Goal: Task Accomplishment & Management: Manage account settings

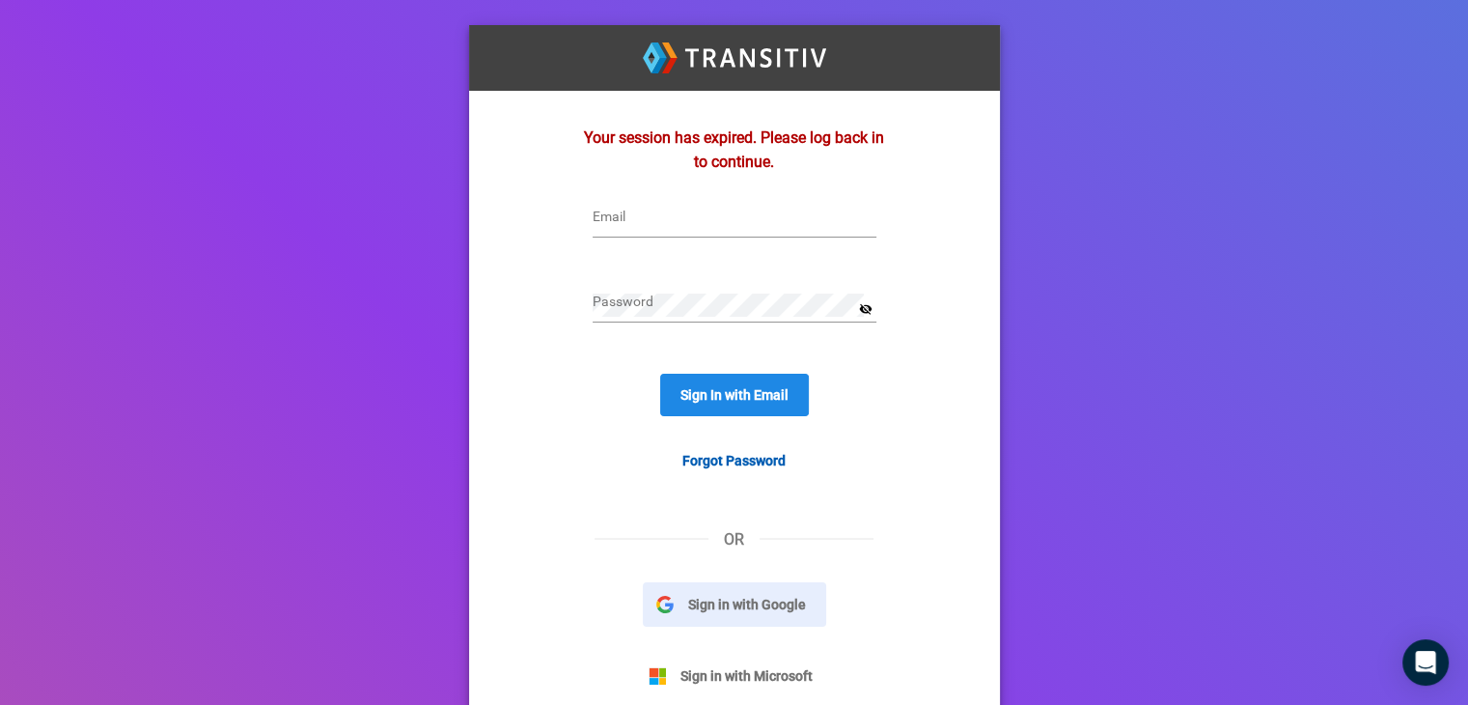
click at [701, 599] on span "Sign in with Google" at bounding box center [747, 604] width 147 height 21
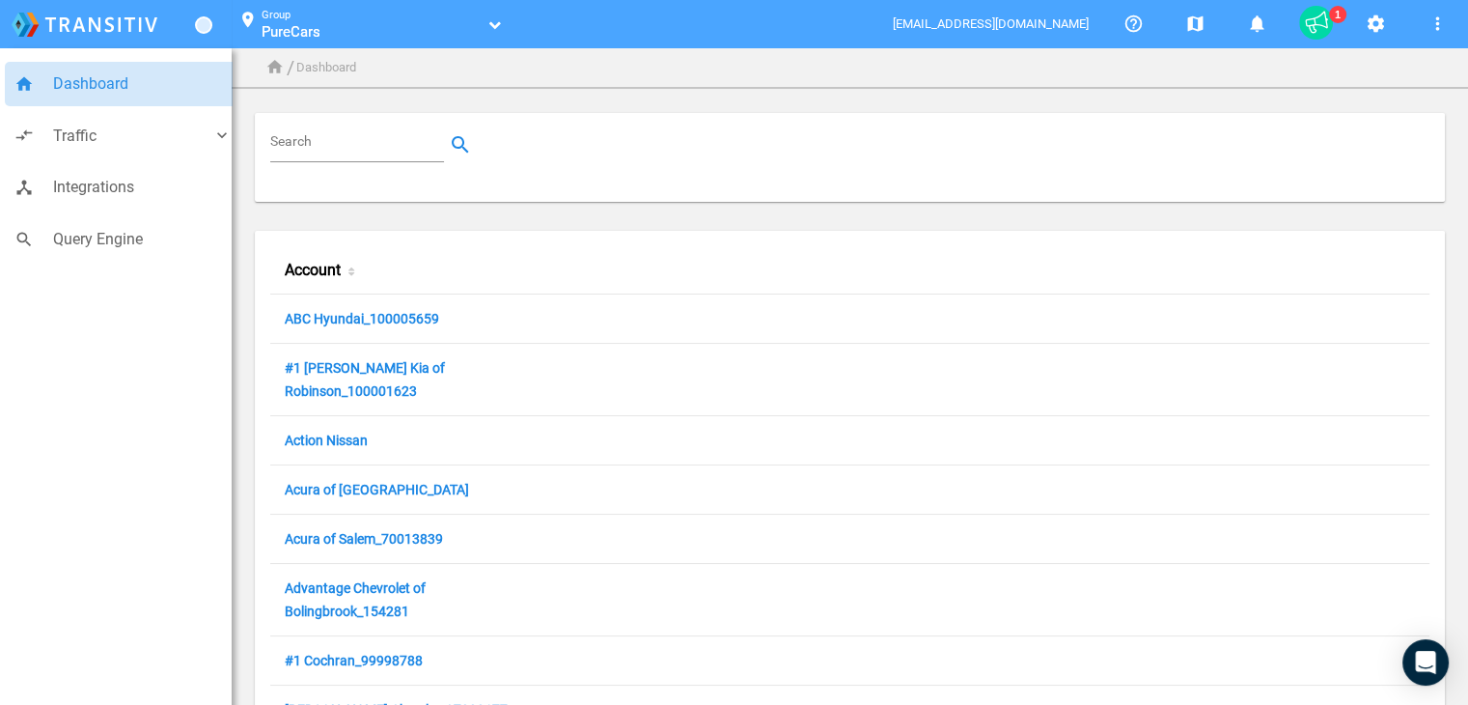
click at [376, 140] on input "Search" at bounding box center [361, 144] width 182 height 23
paste input "100049717"
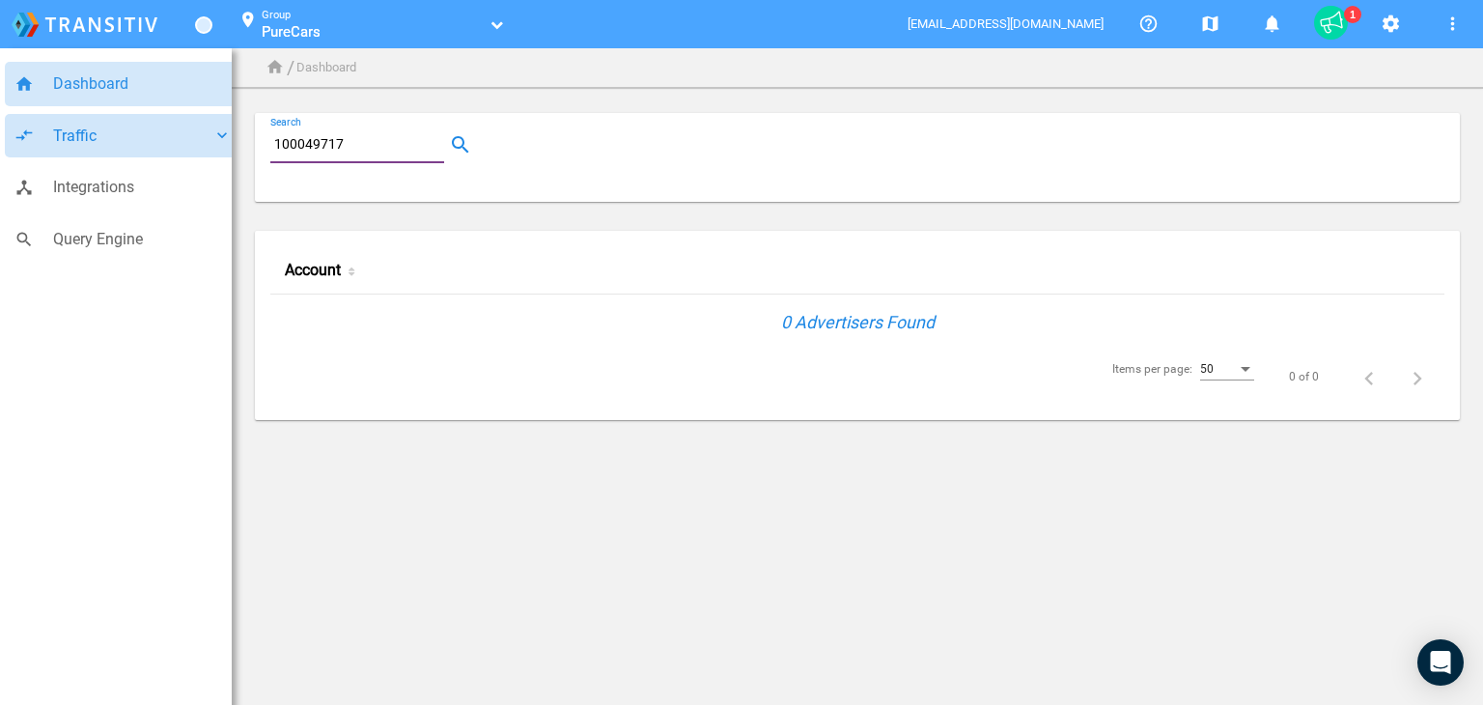
drag, startPoint x: 394, startPoint y: 149, endPoint x: 195, endPoint y: 144, distance: 198.9
click at [195, 144] on div "home Dashboard compare_arrows Traffic keyboard_arrow_down speaker_notes Campaig…" at bounding box center [741, 232] width 1483 height 465
paste input "Coconut Creek Mazda"
type input "100049717"
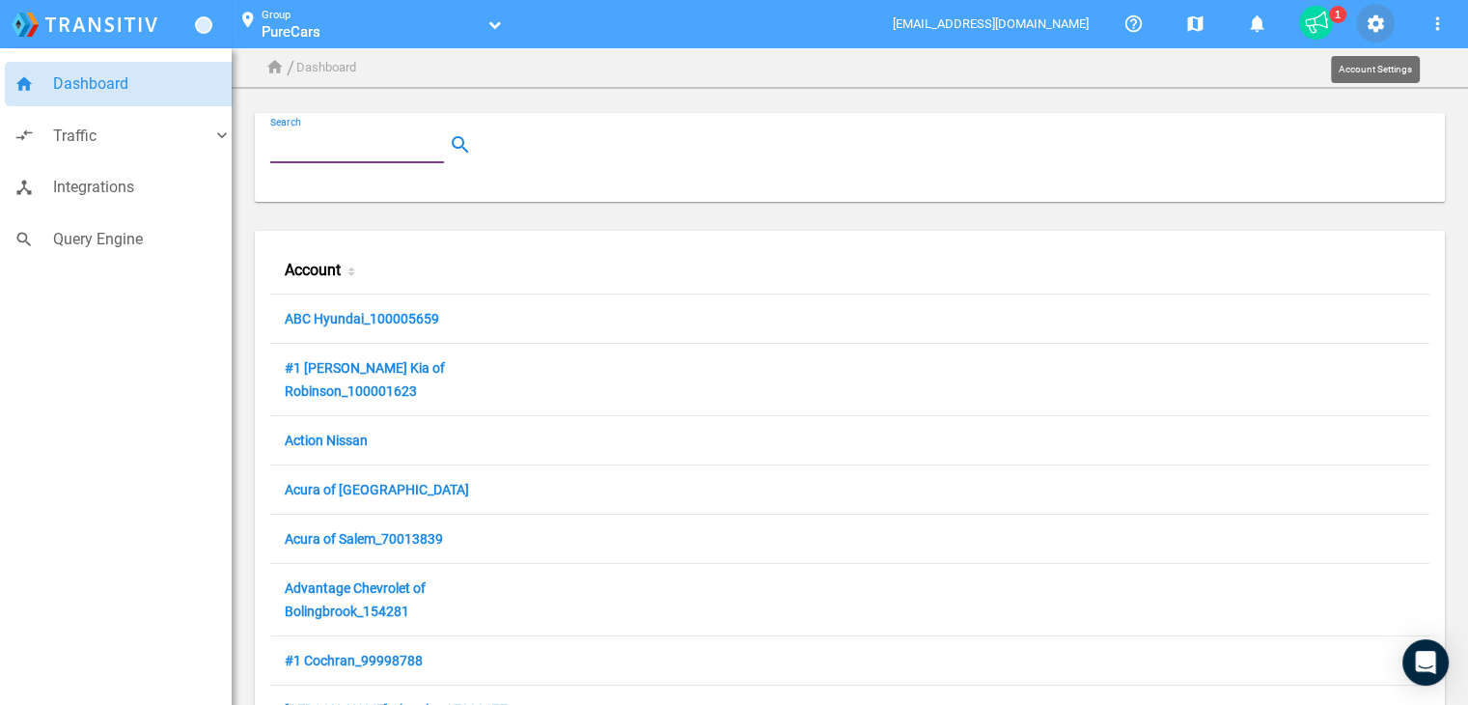
click at [1374, 21] on mat-icon "settings" at bounding box center [1375, 24] width 23 height 23
click at [1373, 30] on mat-icon "settings" at bounding box center [1375, 24] width 23 height 23
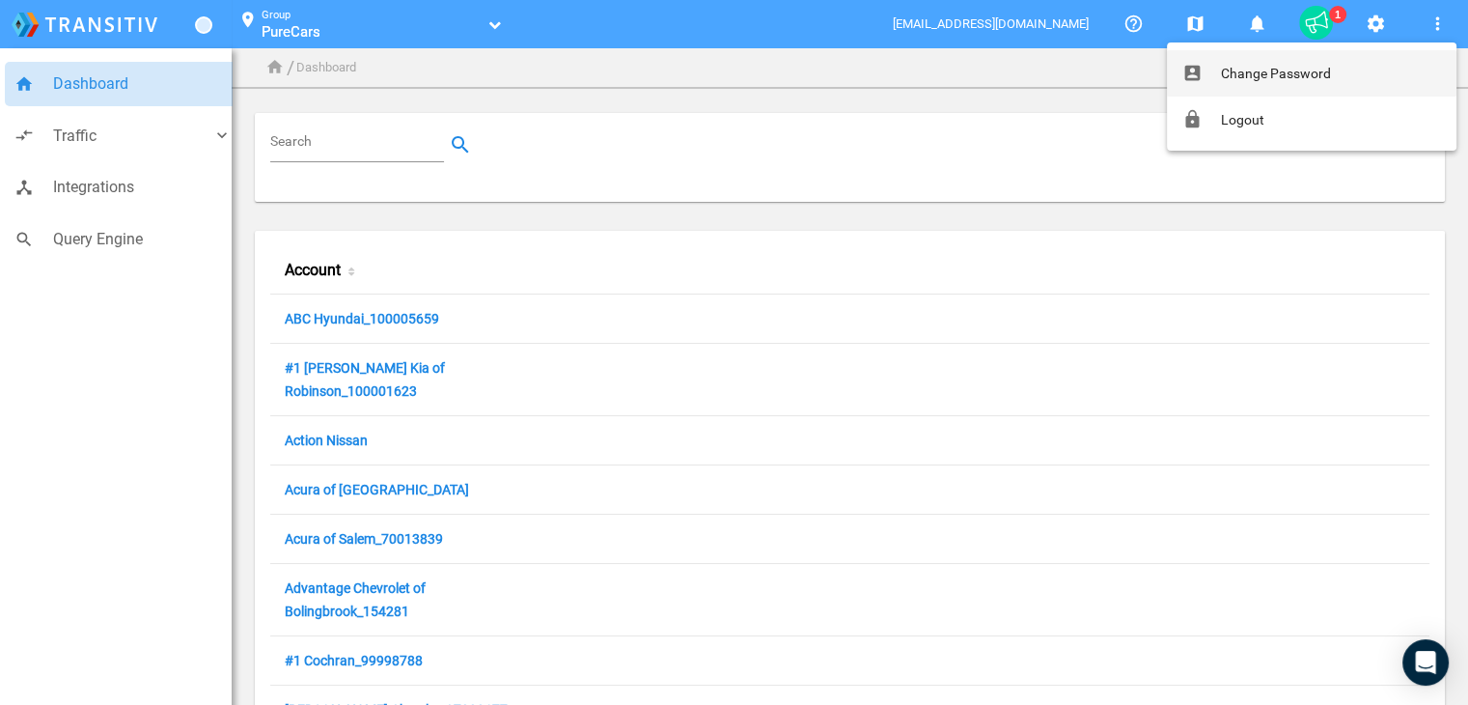
click at [1444, 18] on div at bounding box center [734, 352] width 1468 height 705
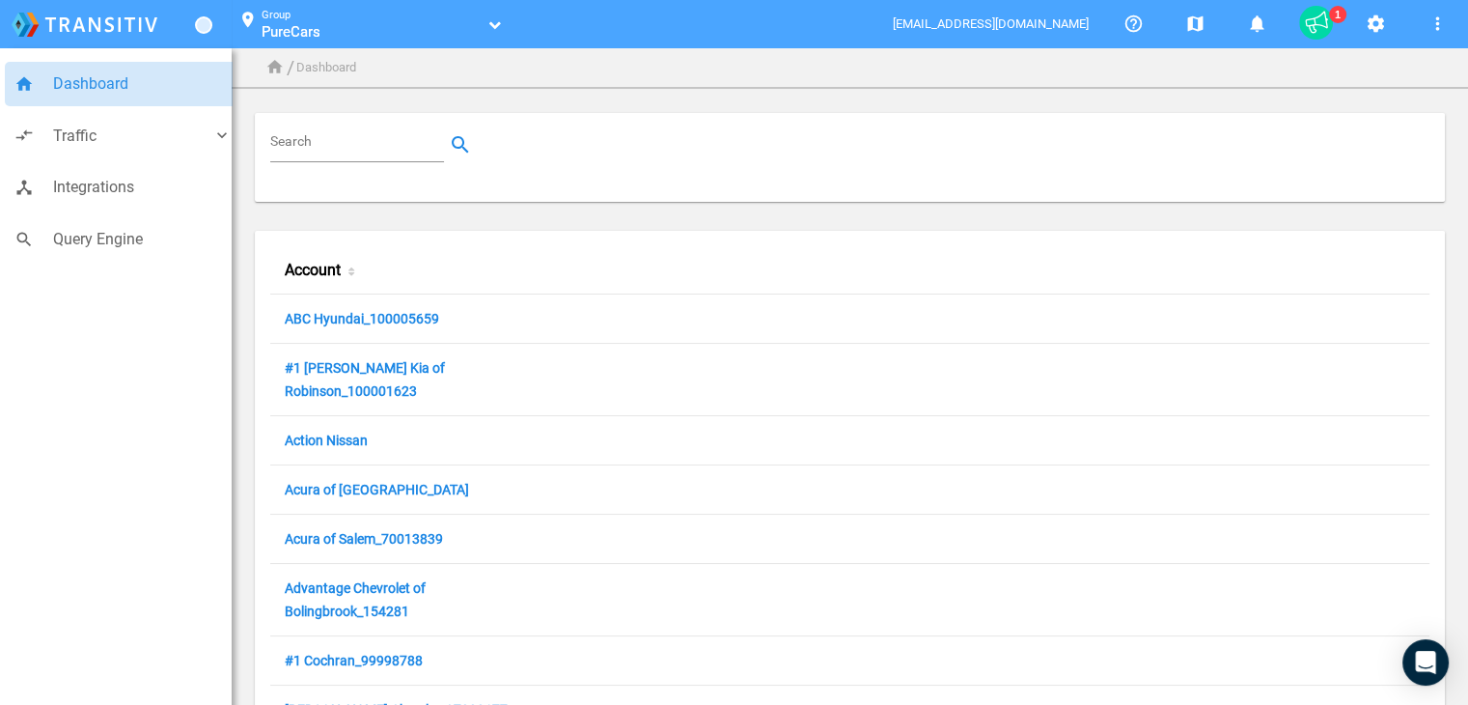
click at [1379, 28] on mat-icon "settings" at bounding box center [1375, 24] width 23 height 23
click at [275, 13] on small "Group" at bounding box center [276, 15] width 29 height 13
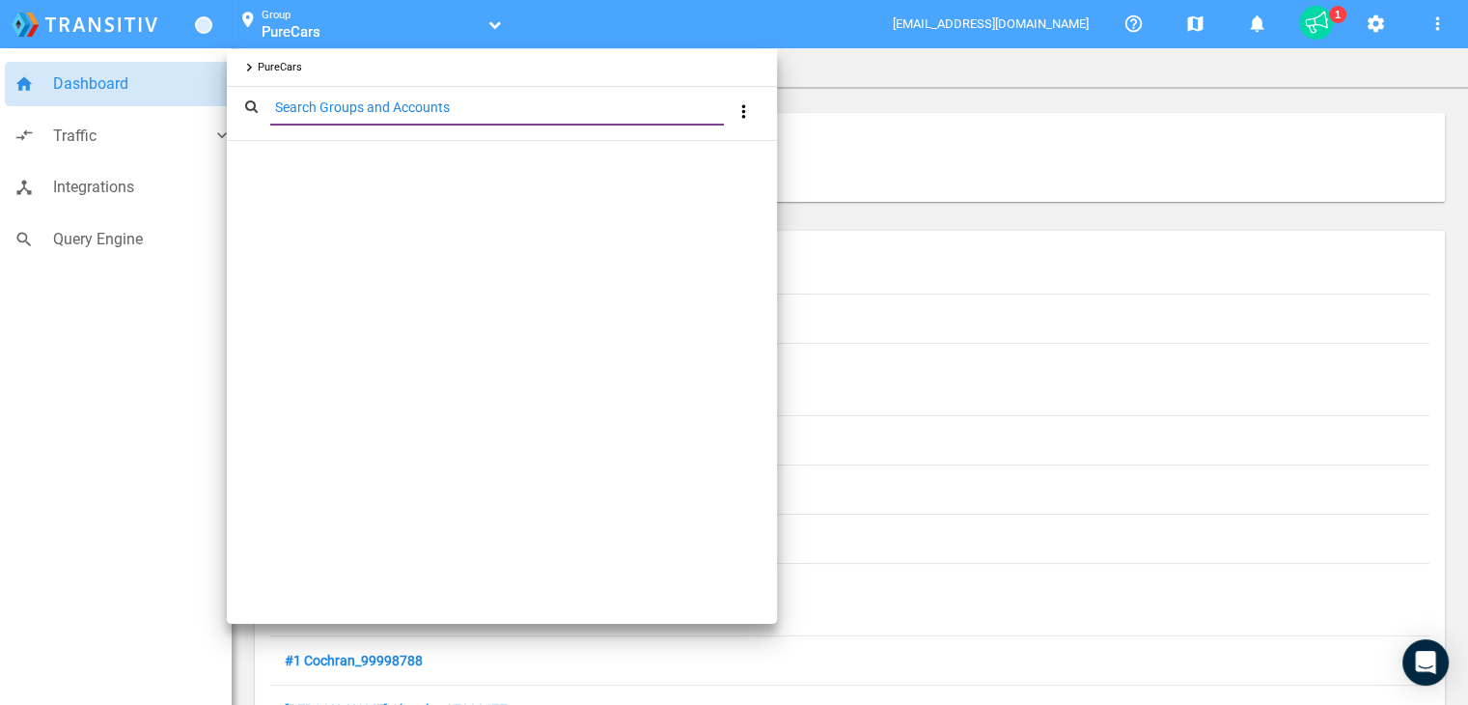
click at [271, 20] on div at bounding box center [734, 352] width 1468 height 705
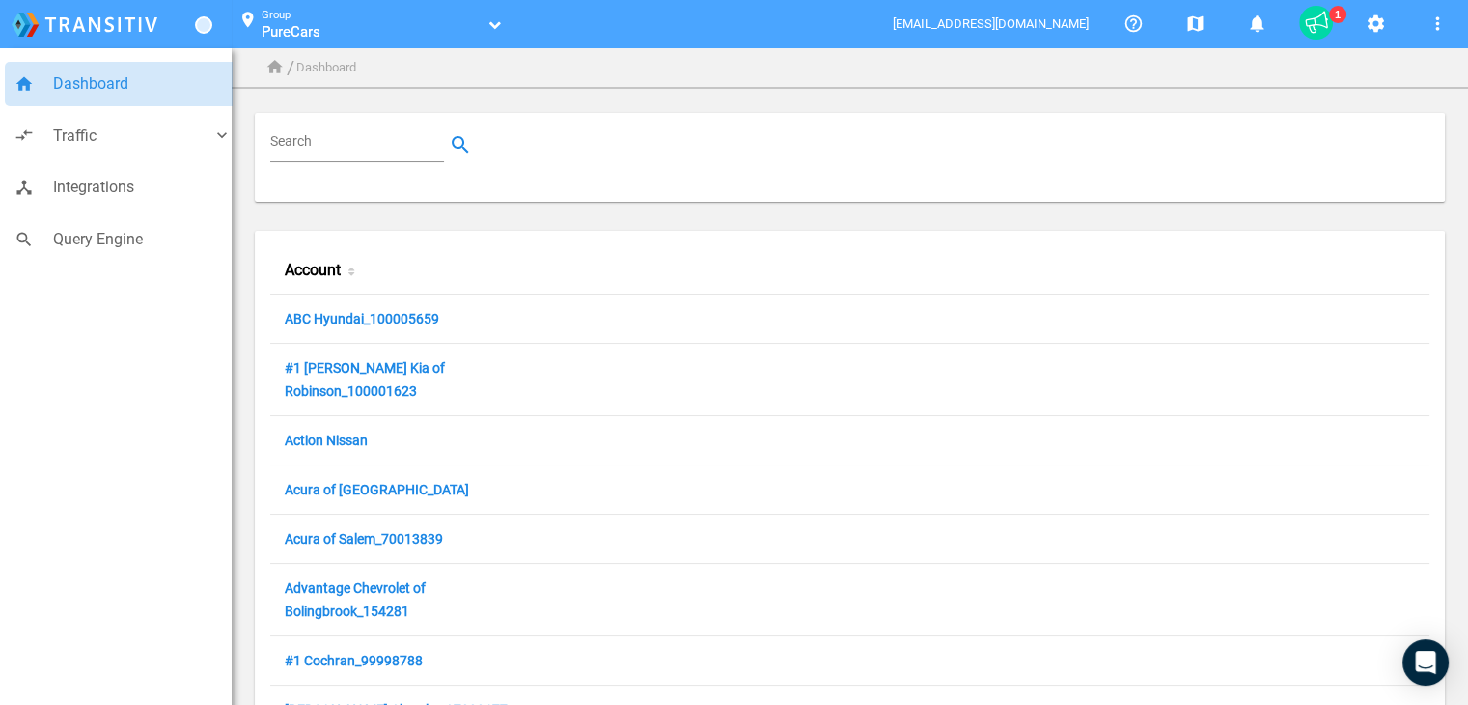
click at [287, 31] on span "PureCars" at bounding box center [291, 31] width 59 height 17
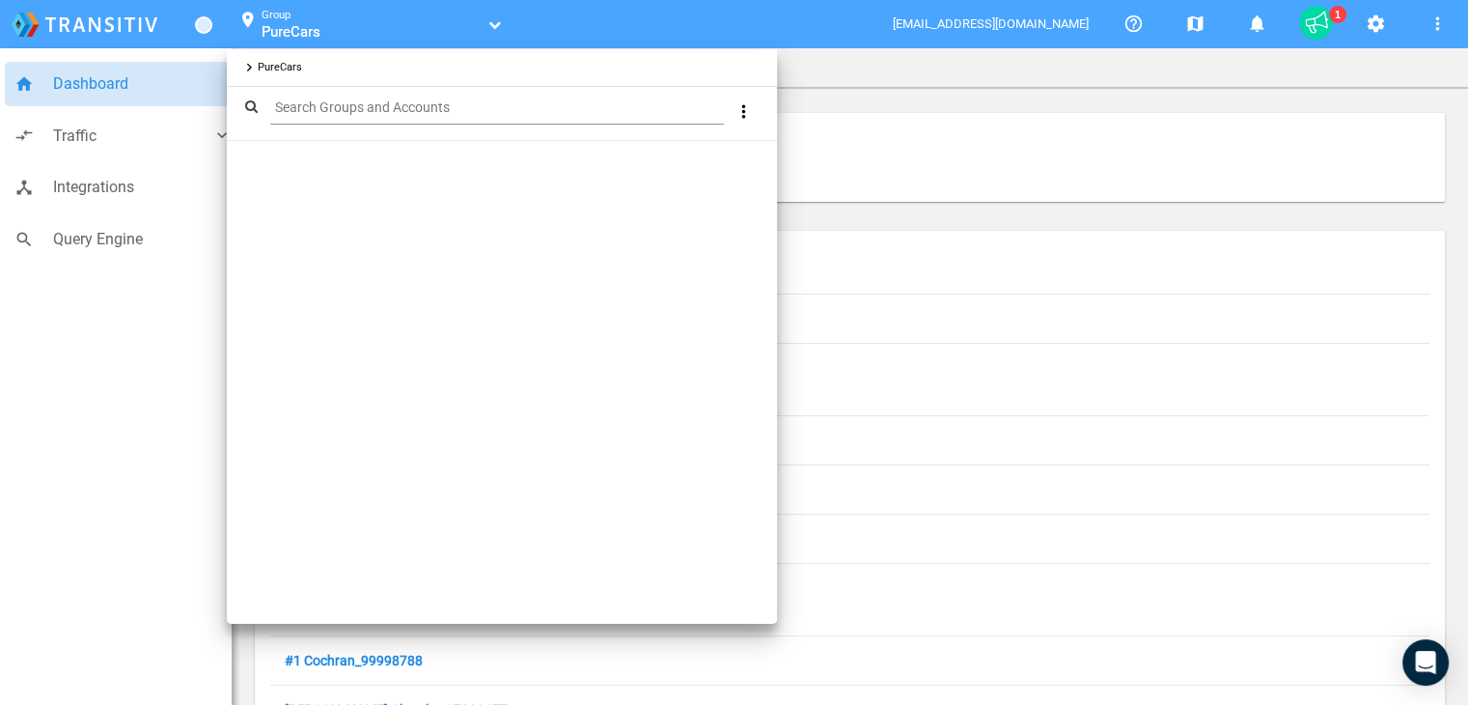
click at [288, 70] on span "PureCars" at bounding box center [280, 67] width 44 height 13
click at [135, 24] on div at bounding box center [734, 352] width 1468 height 705
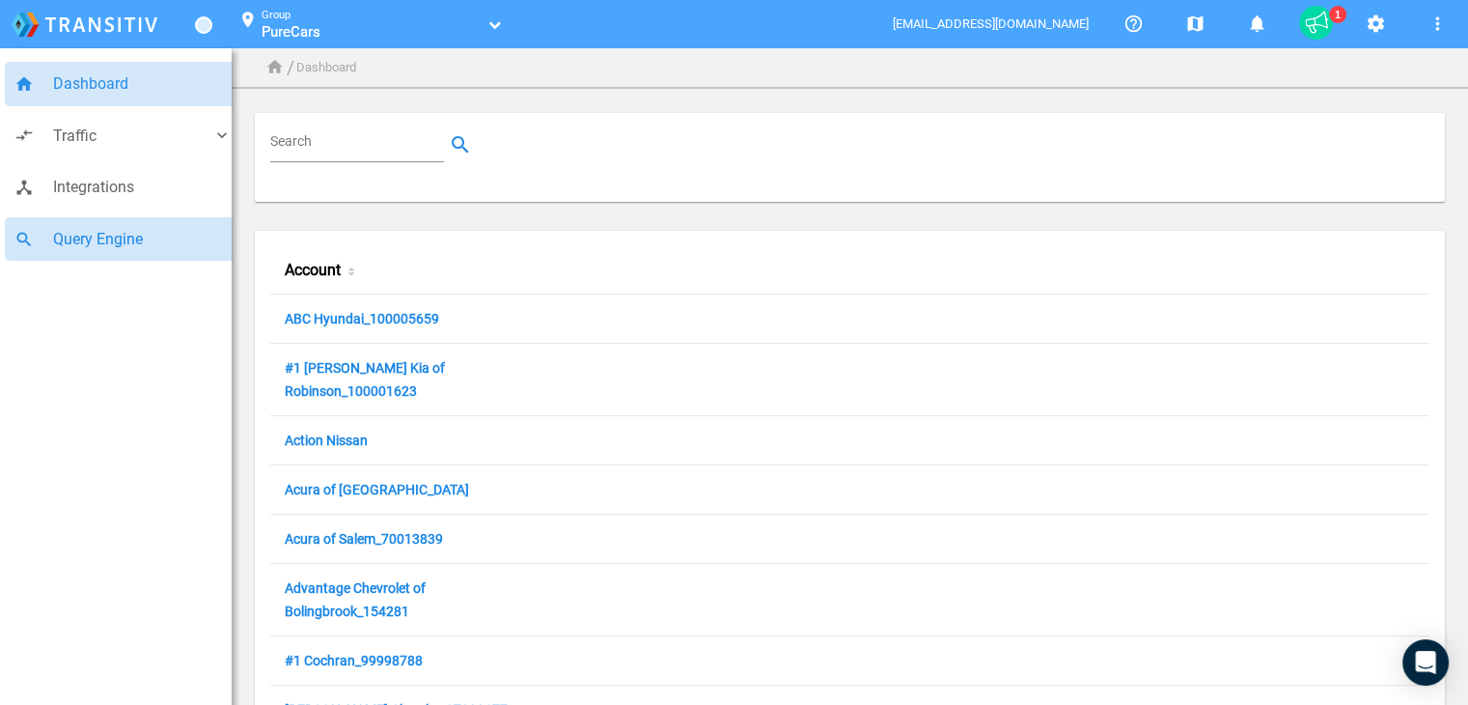
click at [102, 237] on span "Query Engine" at bounding box center [142, 239] width 179 height 25
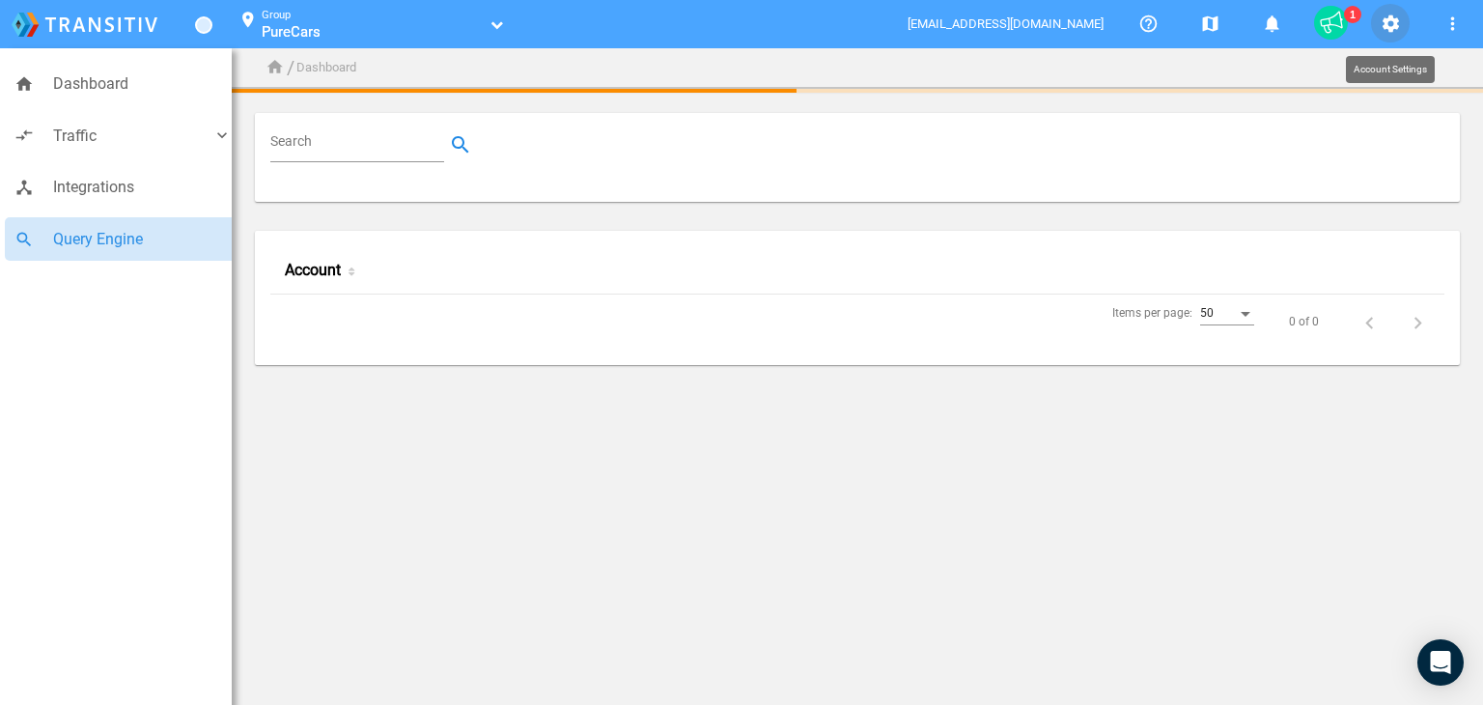
click at [1392, 20] on mat-icon "settings" at bounding box center [1390, 24] width 23 height 23
click at [1386, 31] on mat-icon "settings" at bounding box center [1390, 24] width 23 height 23
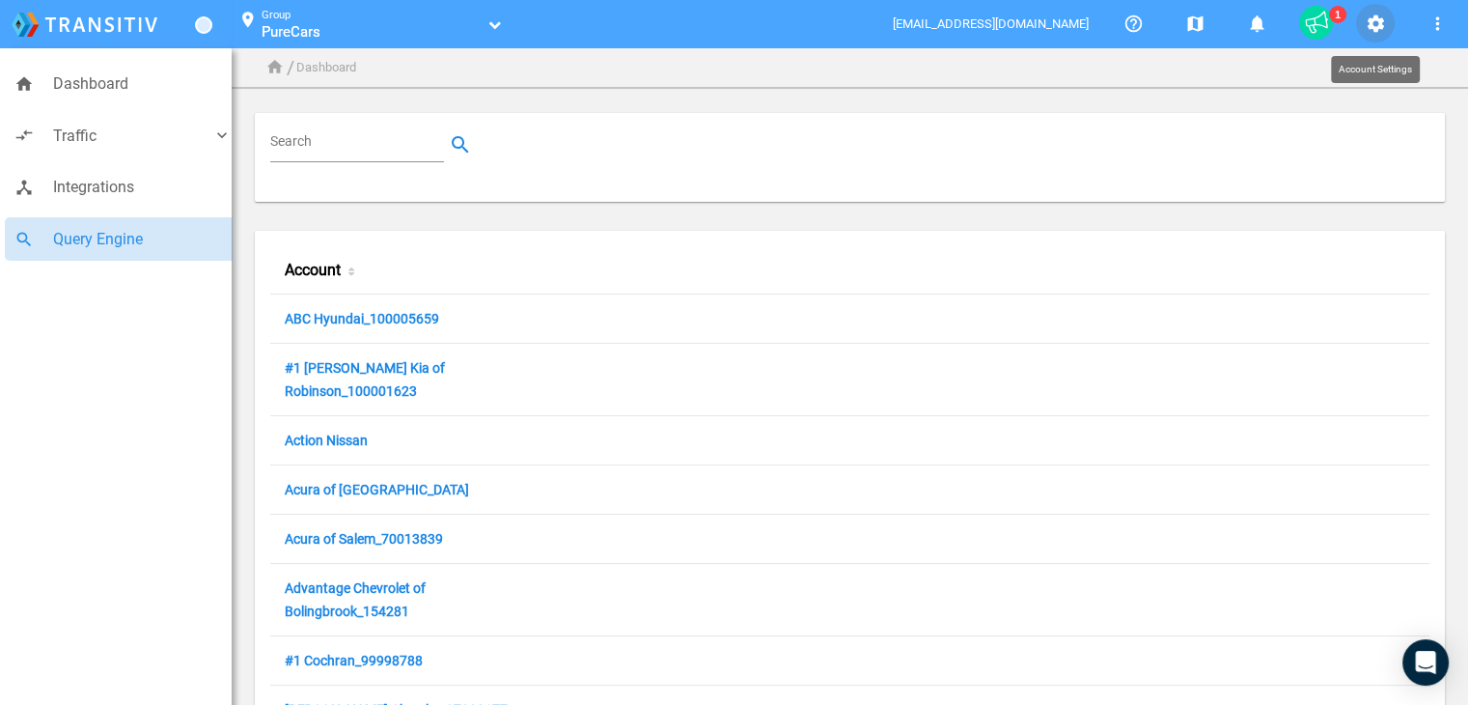
click at [1383, 27] on mat-icon "settings" at bounding box center [1375, 24] width 23 height 23
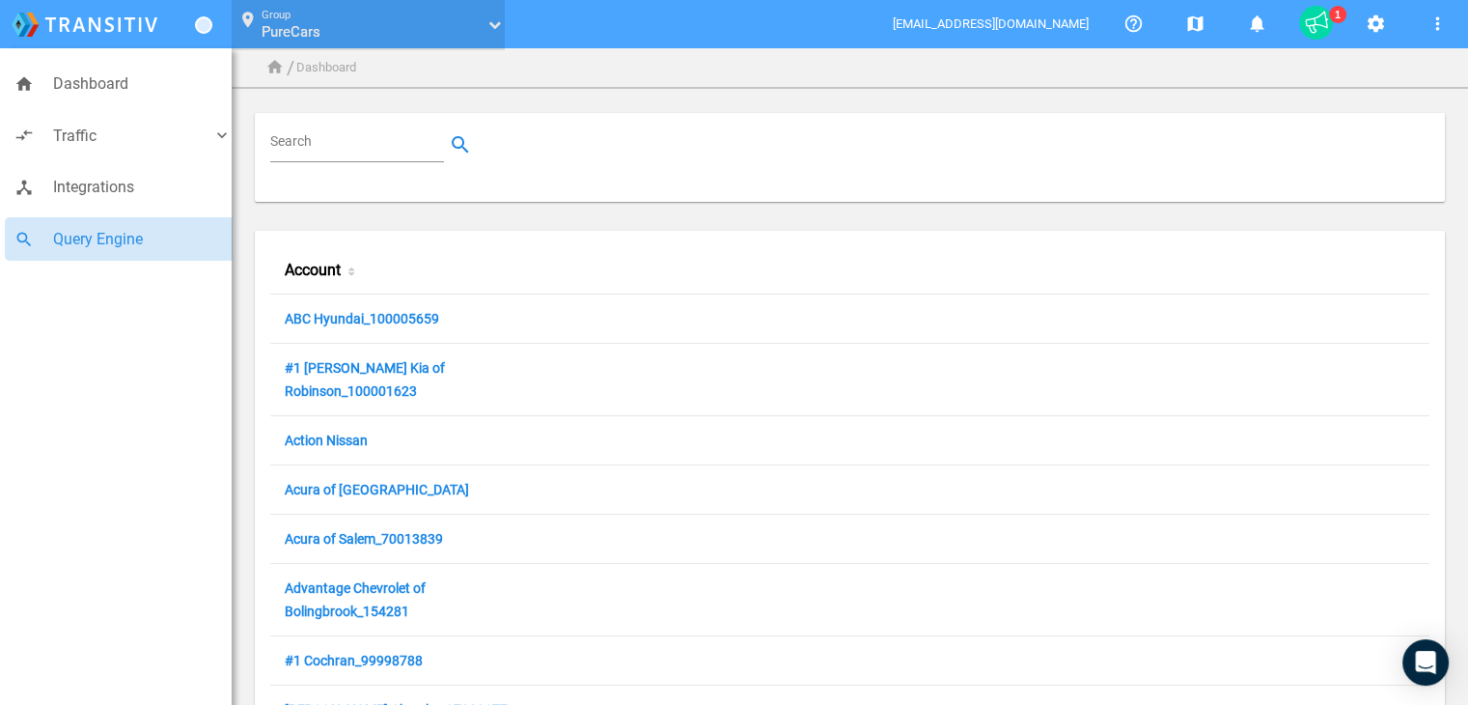
click at [456, 24] on link "PureCars" at bounding box center [371, 31] width 219 height 19
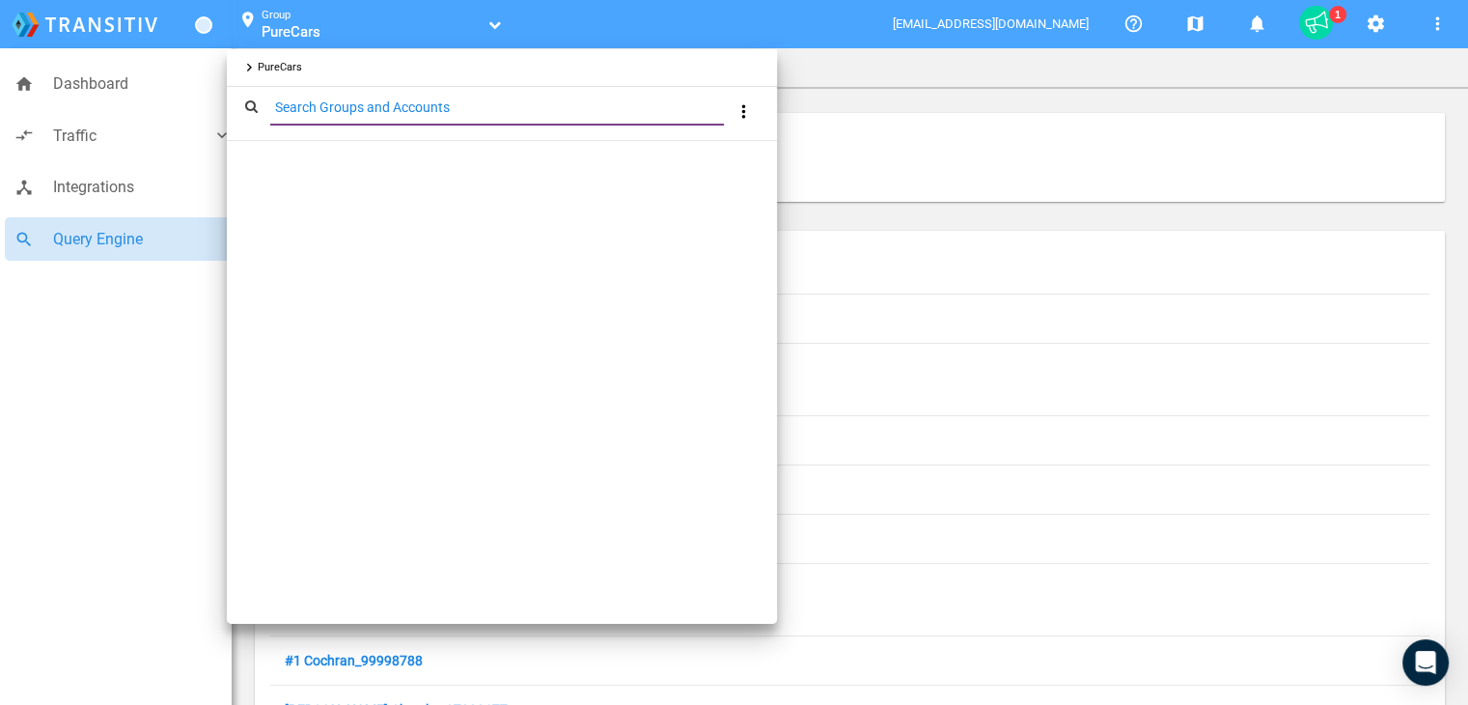
click at [299, 101] on input "Search Groups and Accounts" at bounding box center [500, 108] width 461 height 22
click at [265, 70] on span "PureCars" at bounding box center [280, 67] width 44 height 13
click at [249, 66] on span "keyboard_arrow_right" at bounding box center [249, 68] width 16 height 16
click at [251, 14] on div at bounding box center [734, 352] width 1468 height 705
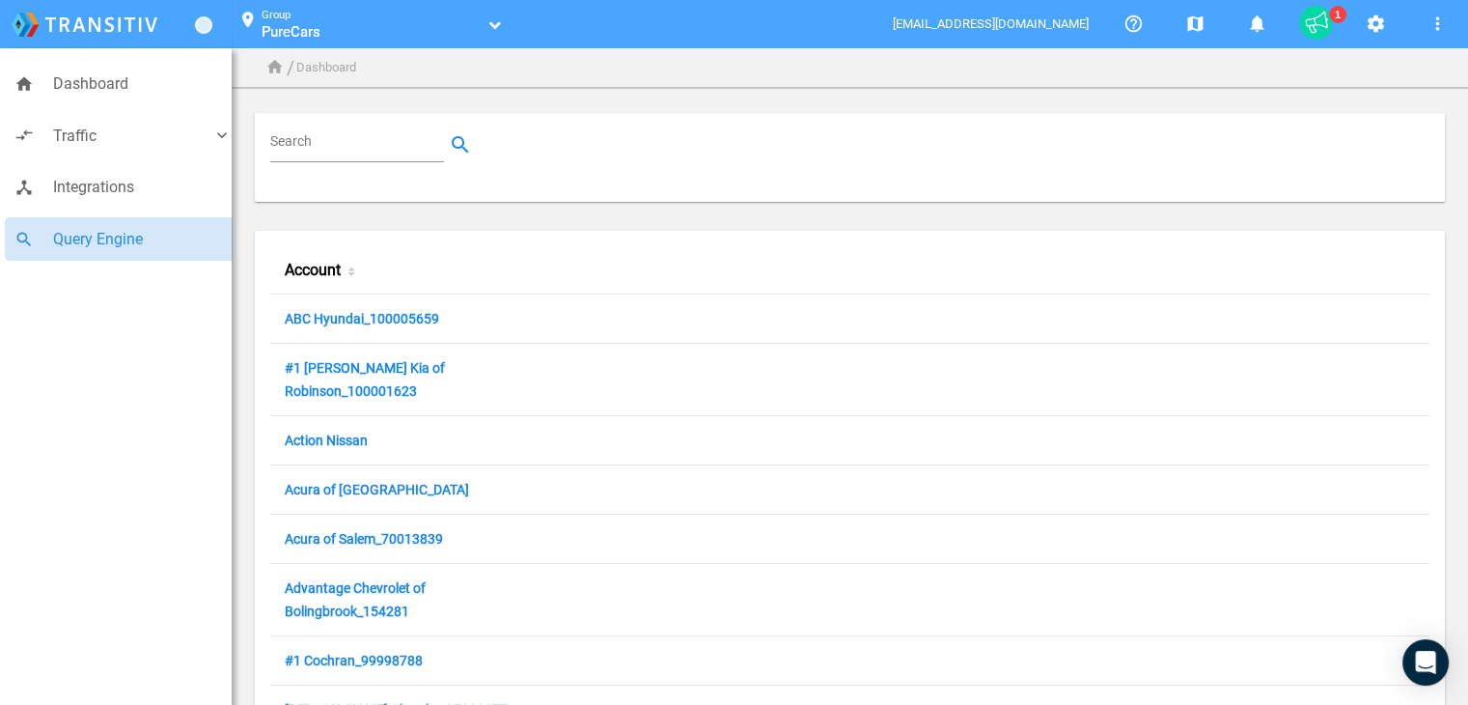
click at [241, 19] on mat-icon "location_on" at bounding box center [248, 22] width 23 height 23
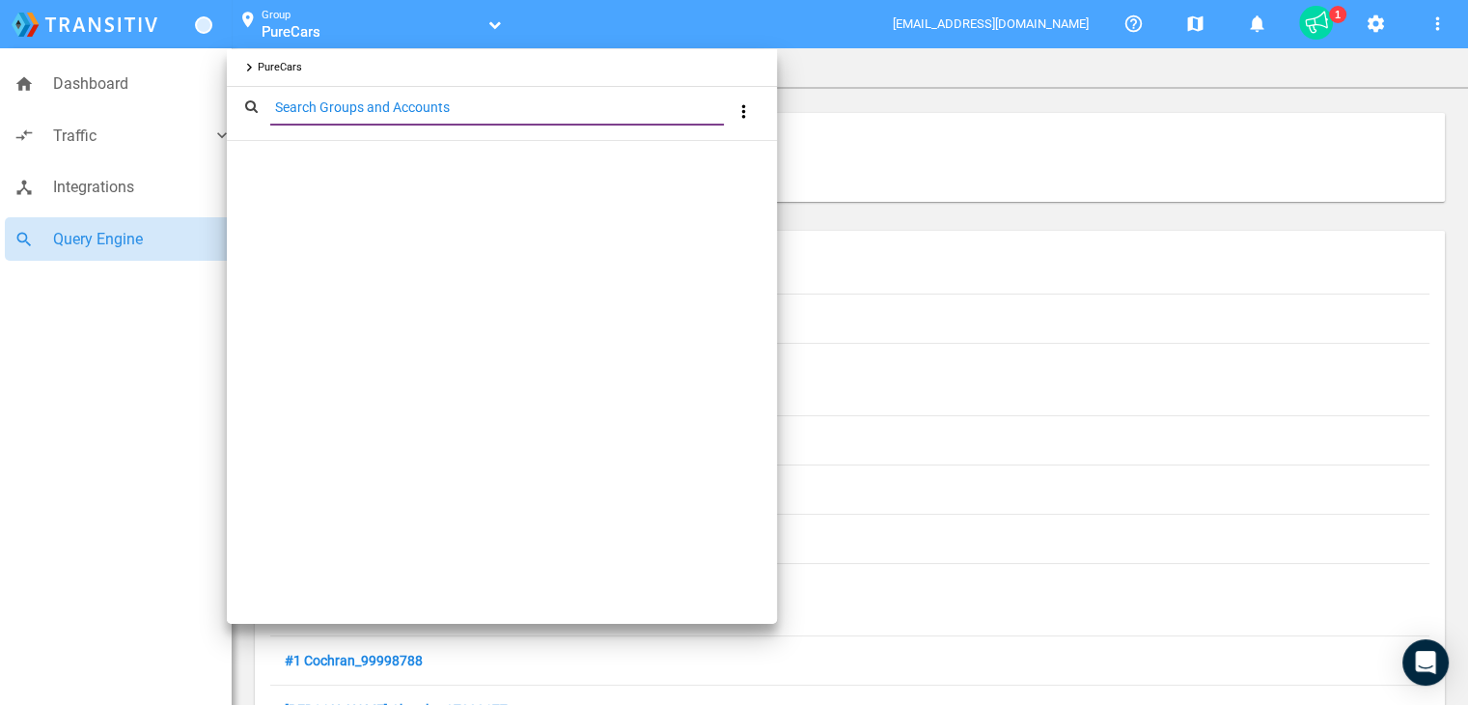
click at [244, 20] on div at bounding box center [734, 352] width 1468 height 705
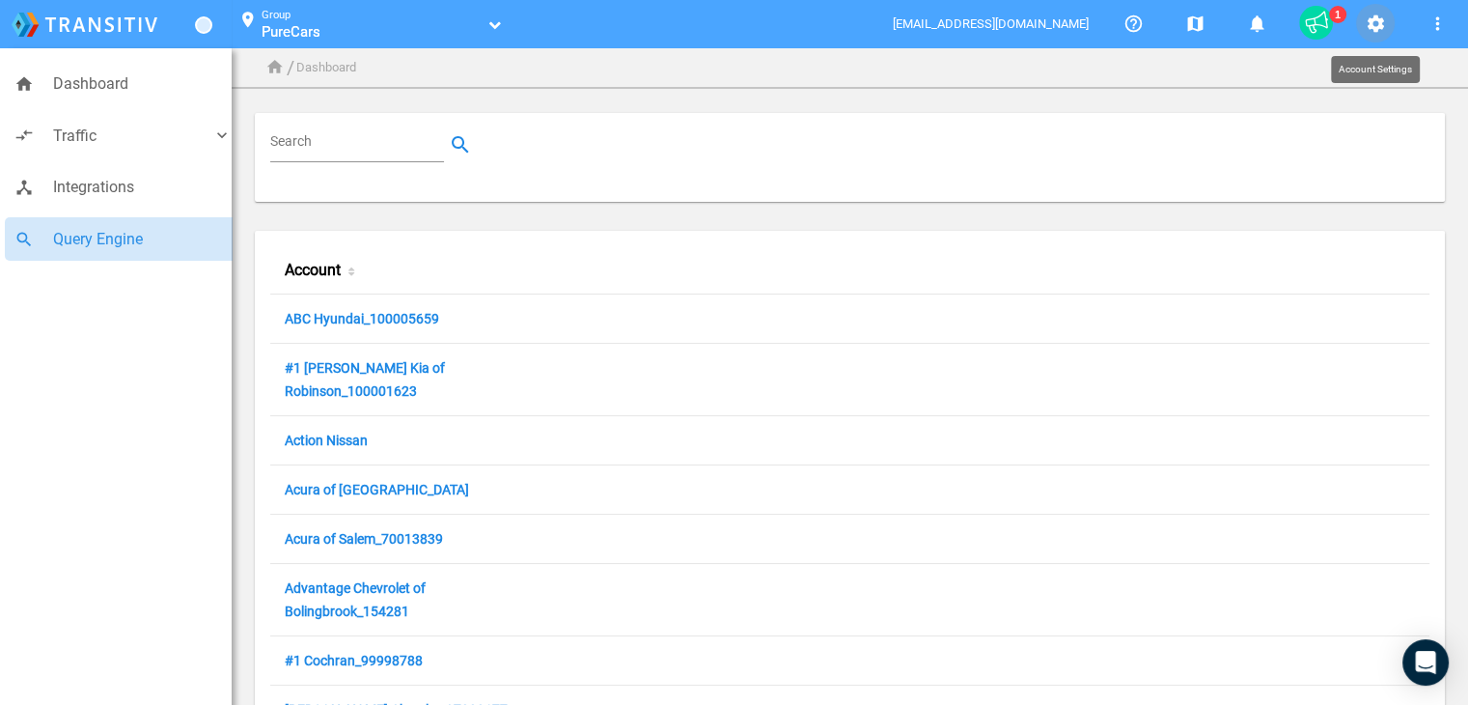
click at [1364, 23] on mat-icon "settings" at bounding box center [1375, 24] width 23 height 23
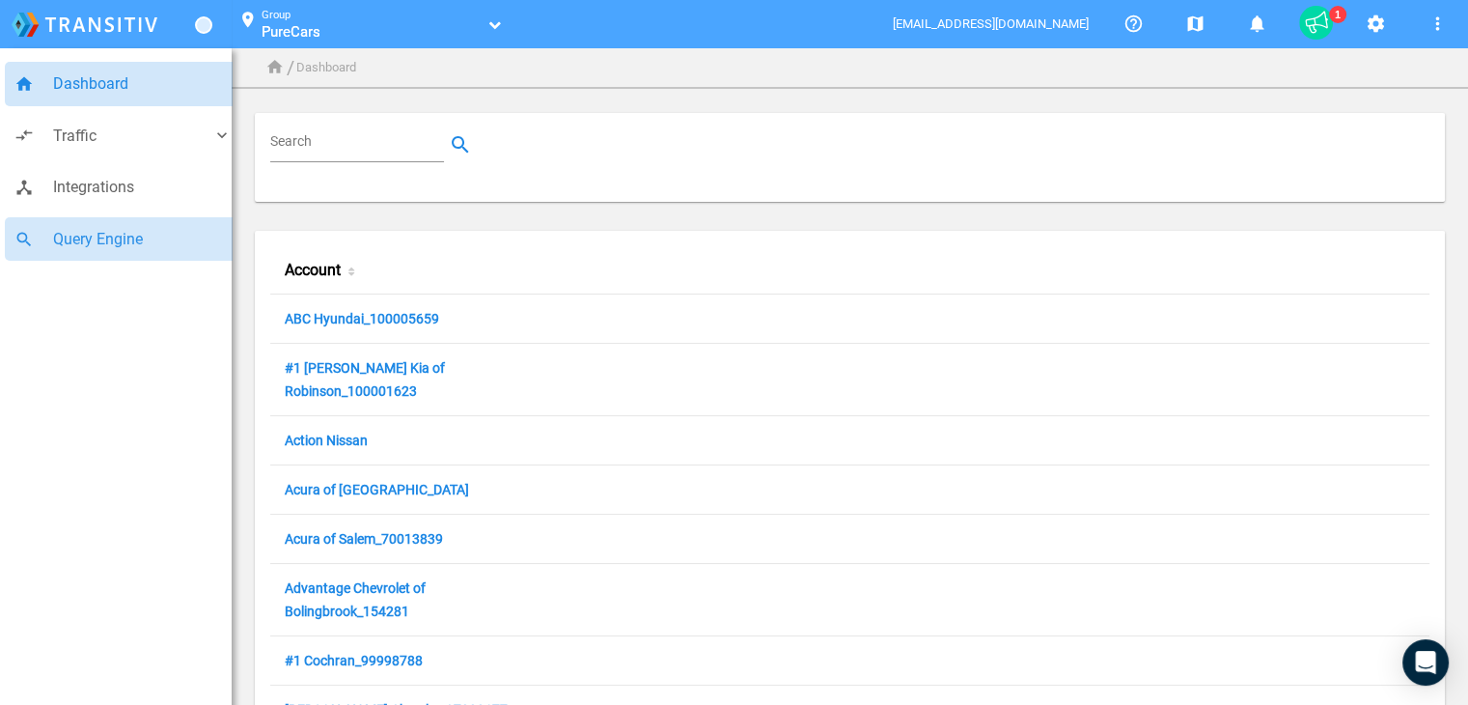
click at [89, 80] on span "Dashboard" at bounding box center [142, 83] width 179 height 25
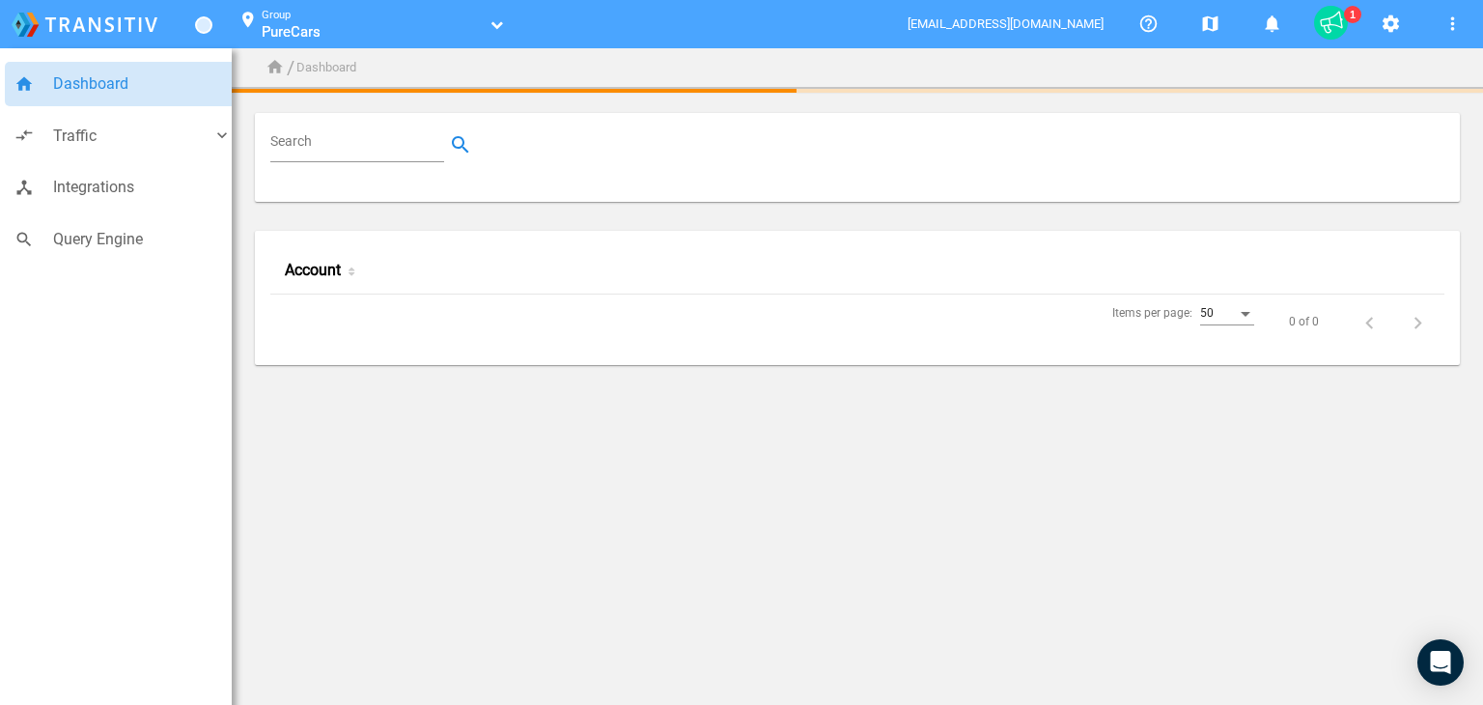
click at [274, 69] on icon "home" at bounding box center [274, 67] width 19 height 19
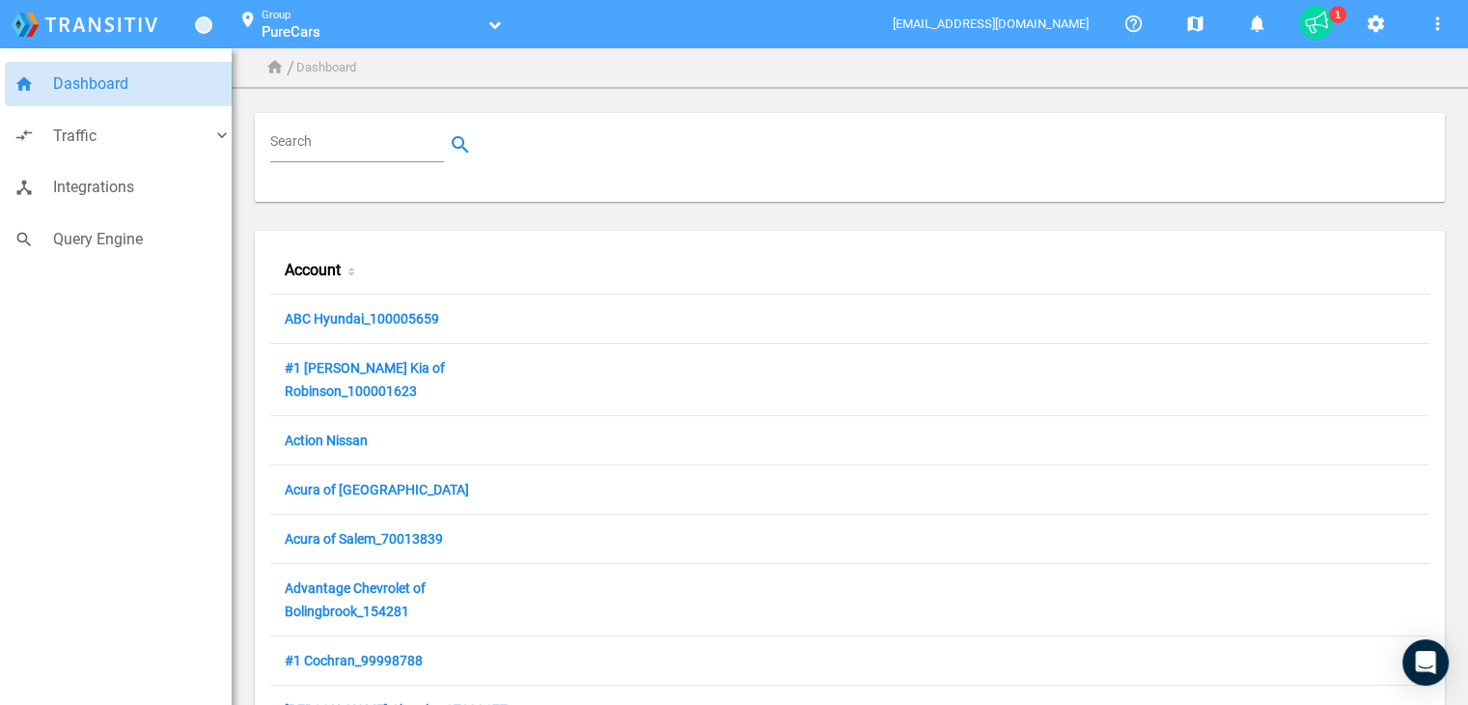
click at [274, 70] on icon "home" at bounding box center [274, 67] width 19 height 19
click at [344, 70] on li "Dashboard" at bounding box center [326, 68] width 60 height 20
click at [1369, 30] on mat-icon "settings" at bounding box center [1375, 24] width 23 height 23
click at [383, 319] on link "ABC Hyundai_100005659" at bounding box center [362, 320] width 154 height 18
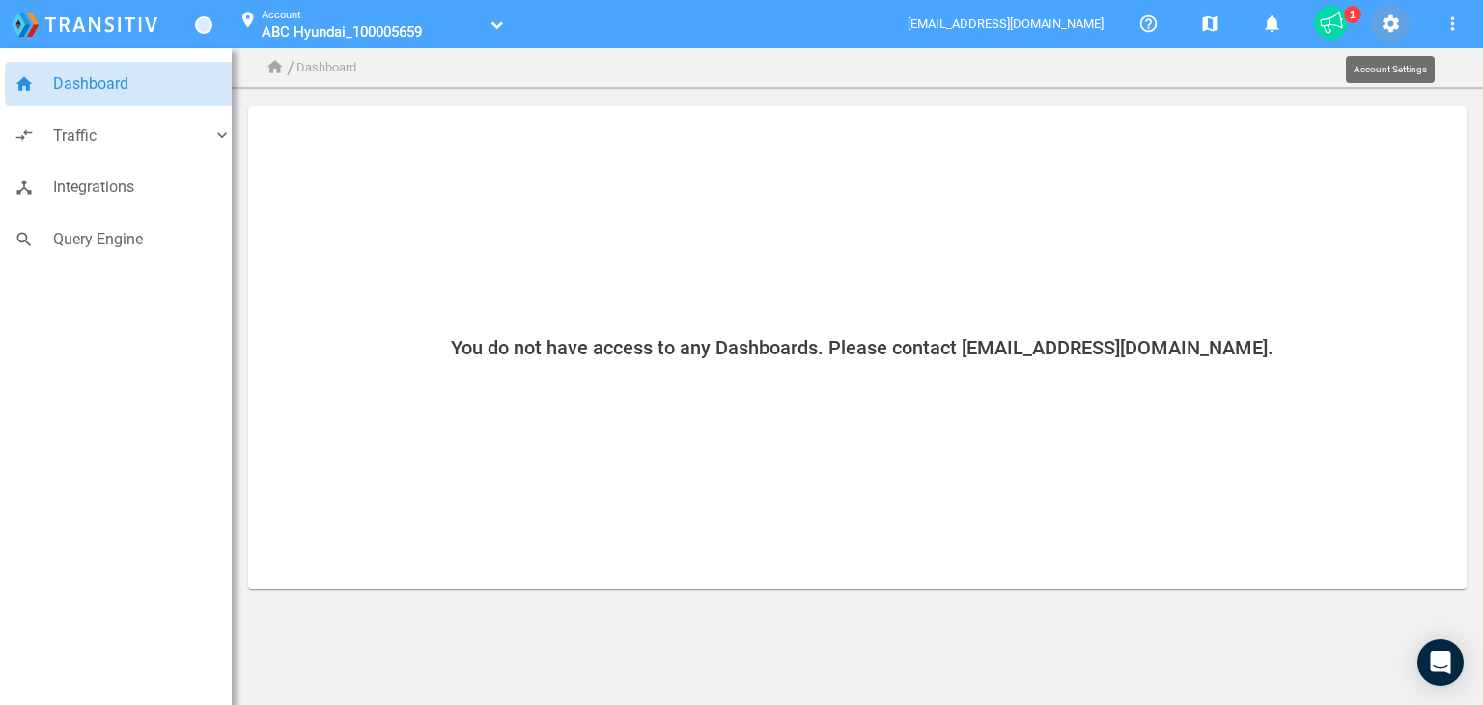
click at [1387, 24] on mat-icon "settings" at bounding box center [1390, 24] width 23 height 23
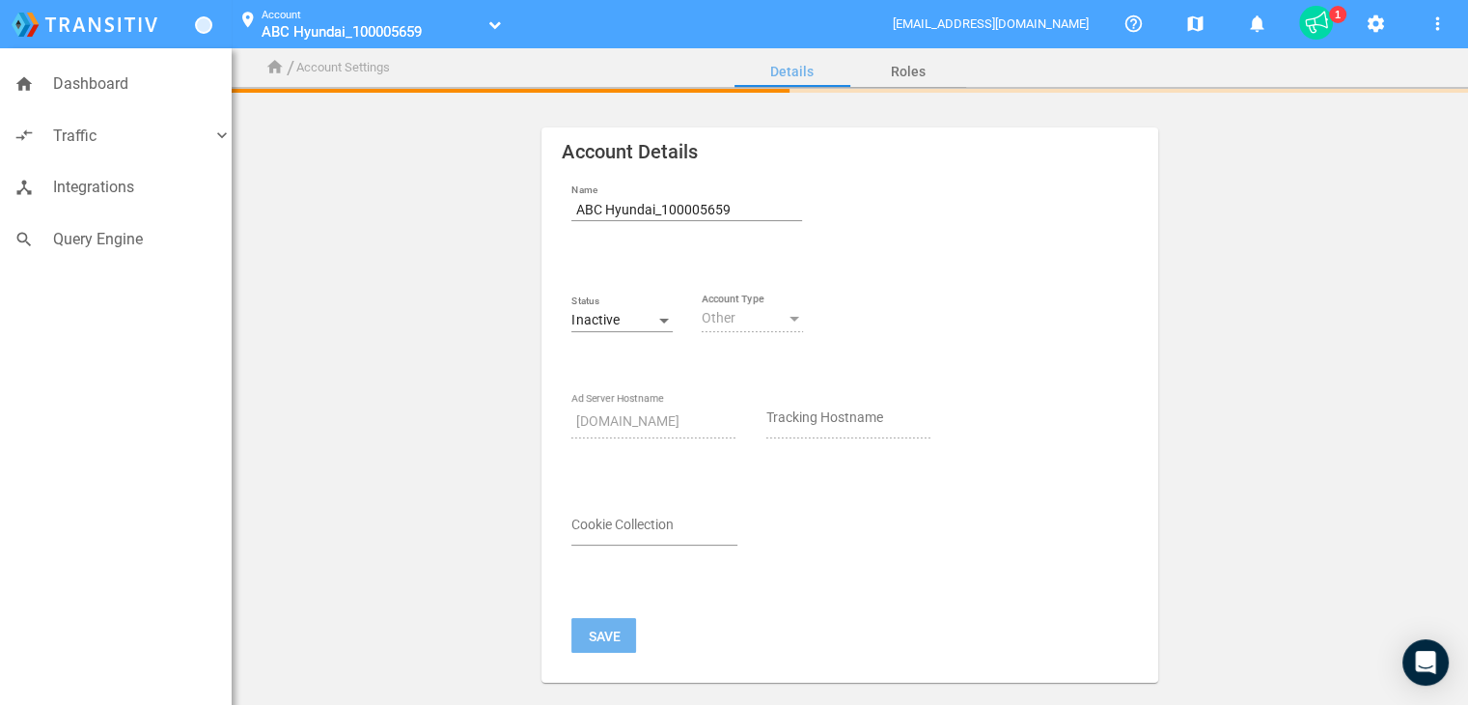
click at [422, 32] on span "ABC Hyundai_100005659" at bounding box center [342, 31] width 160 height 17
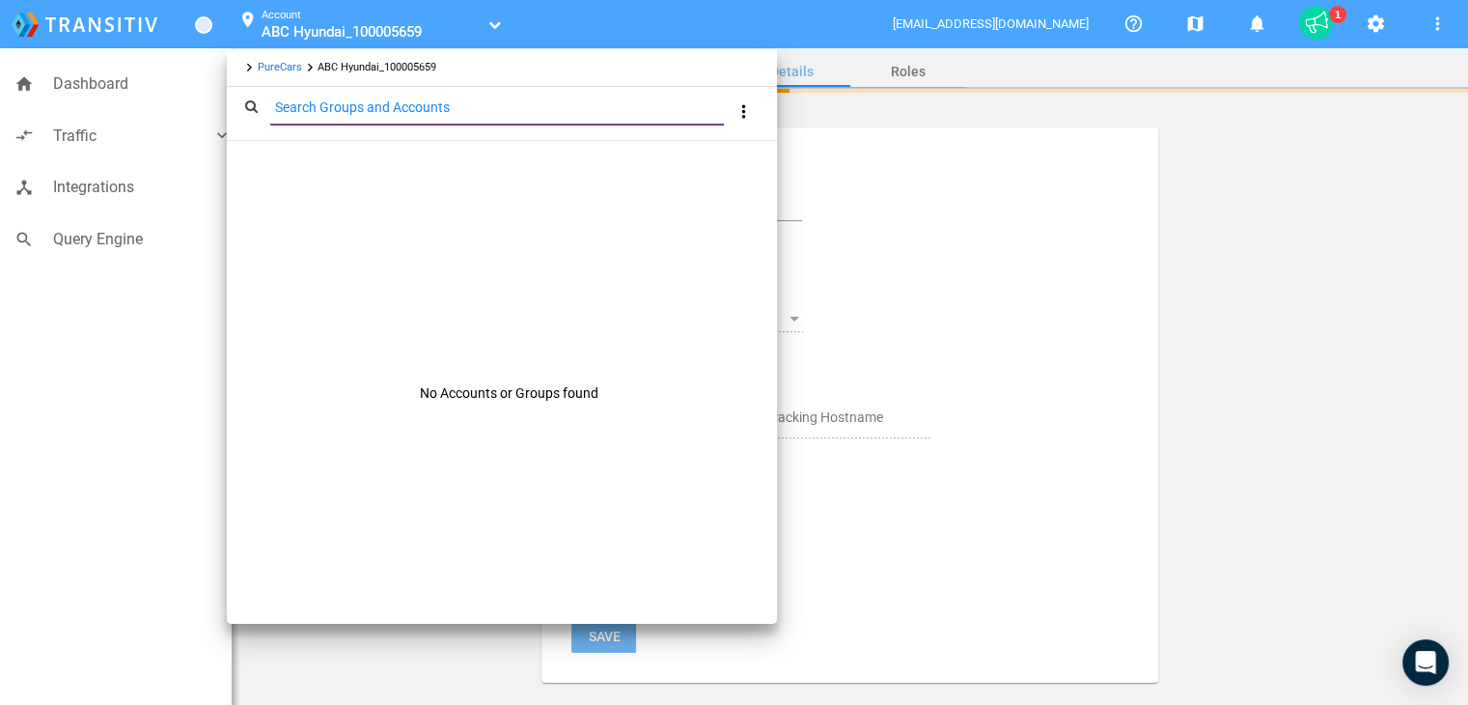
click at [293, 63] on link "PureCars" at bounding box center [280, 67] width 44 height 13
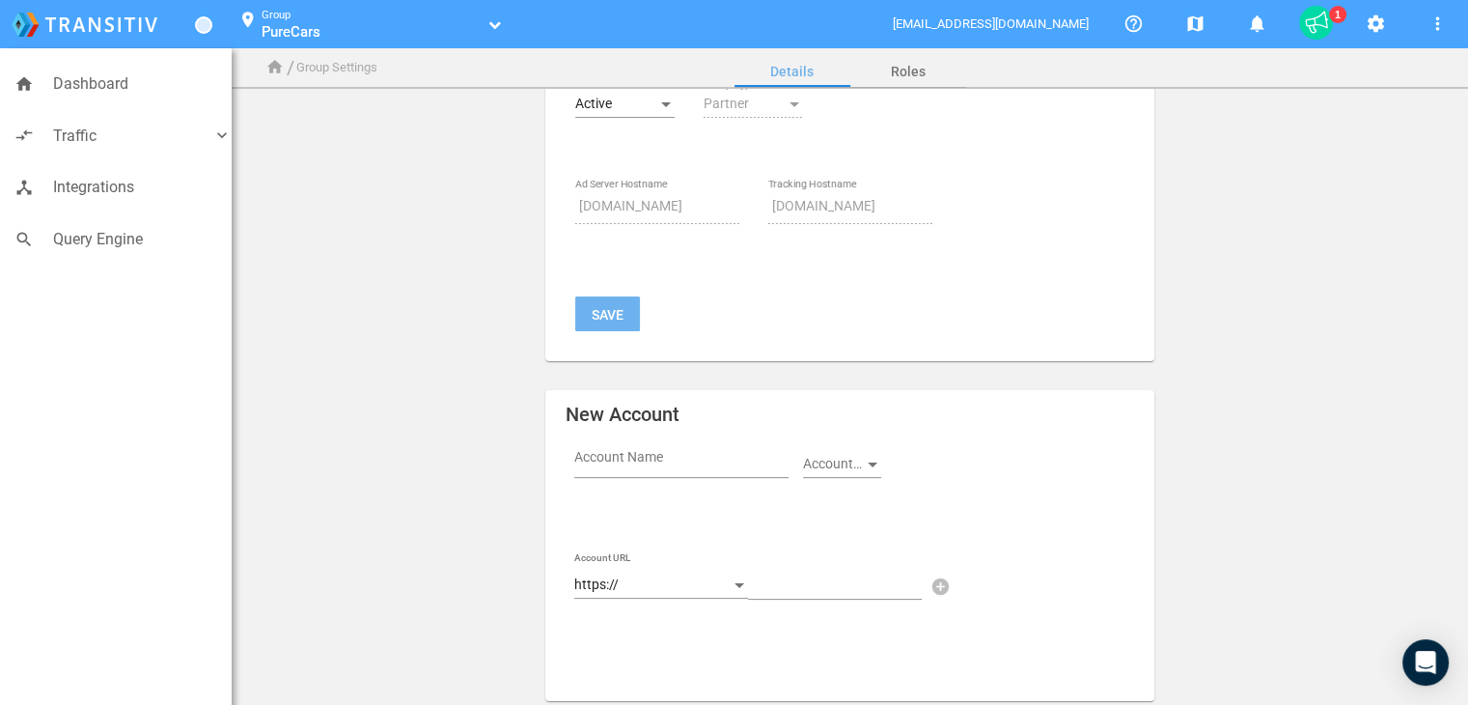
scroll to position [193, 0]
click at [636, 457] on input "Account Name" at bounding box center [685, 460] width 222 height 23
paste input "Coconut Creek Mazda"
paste input "100049717"
type input "Coconut Creek Mazda_100049717"
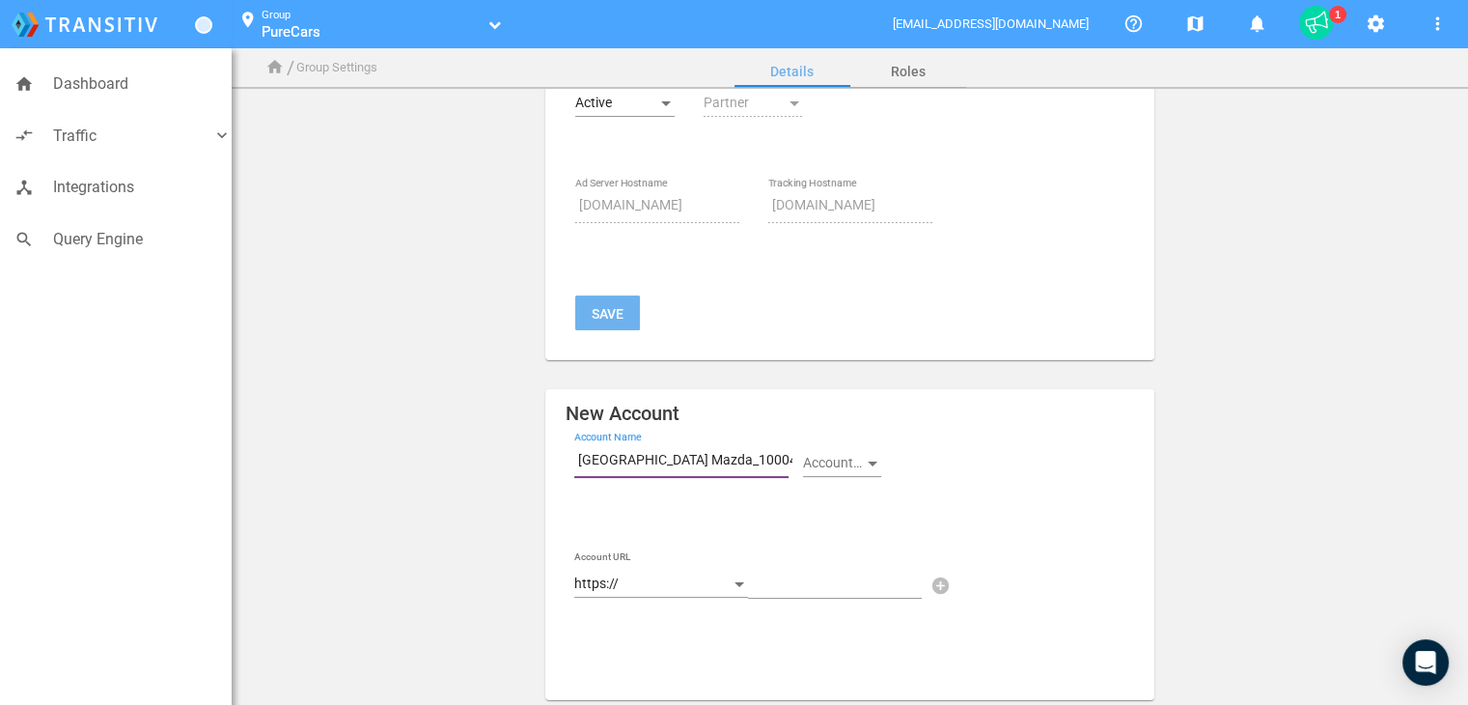
click at [853, 457] on span at bounding box center [833, 463] width 61 height 15
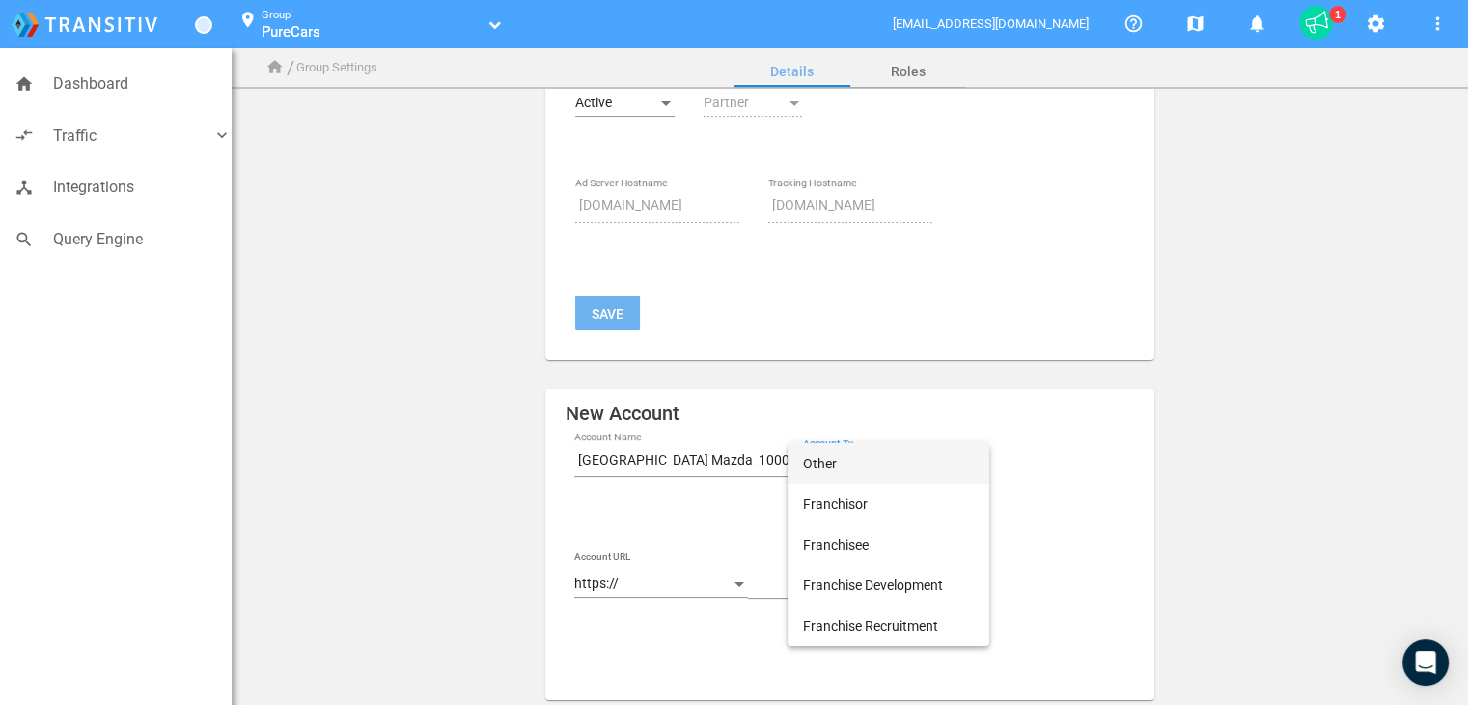
click at [842, 470] on span "Other" at bounding box center [888, 463] width 171 height 41
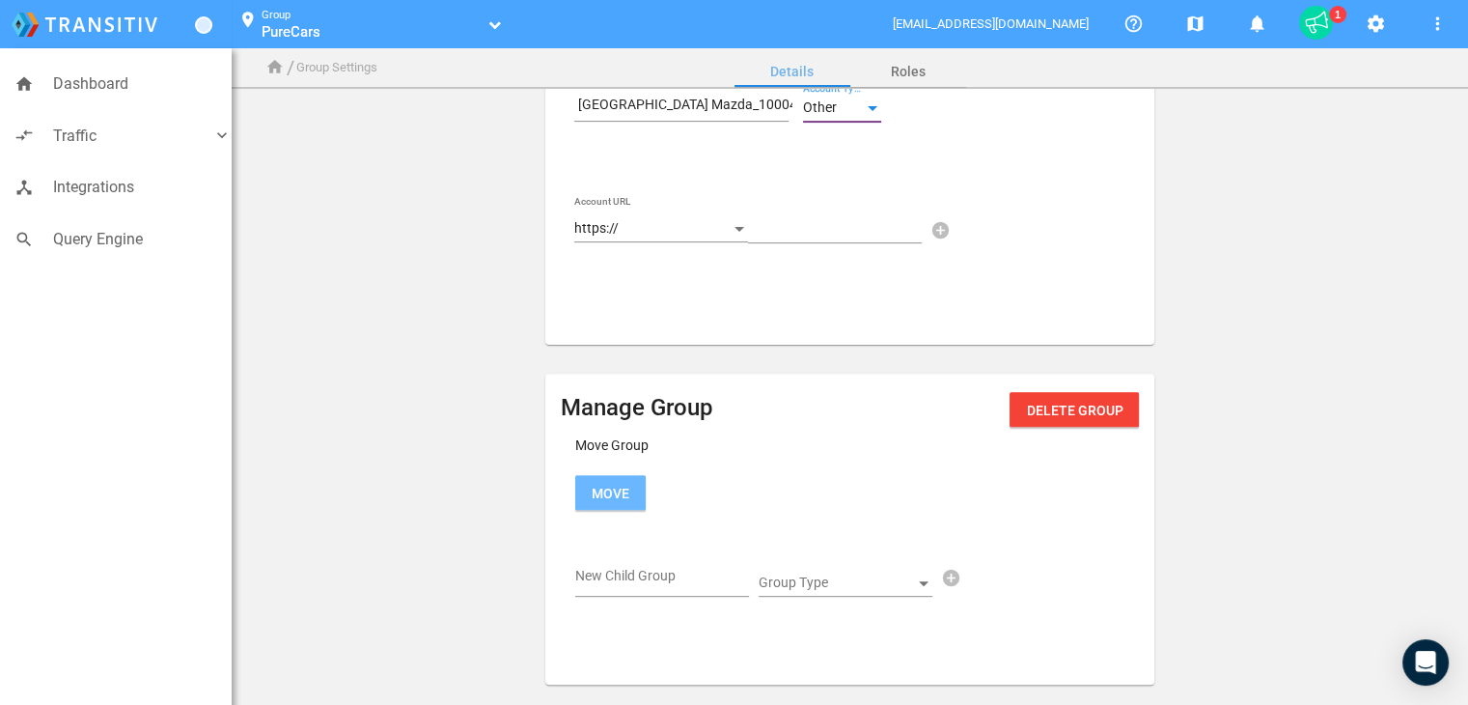
scroll to position [559, 0]
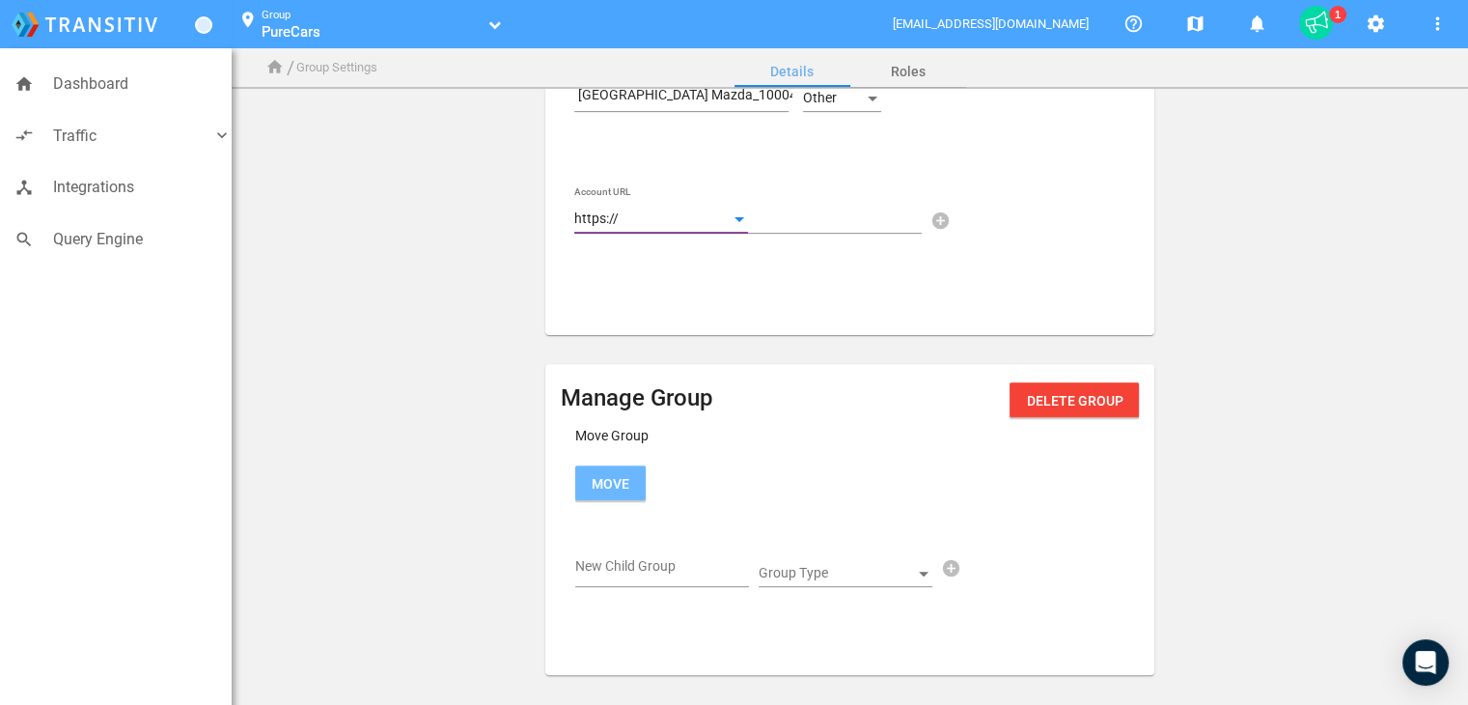
click at [674, 219] on div "https://" at bounding box center [652, 218] width 156 height 15
click at [657, 299] on div at bounding box center [734, 352] width 1468 height 705
click at [784, 232] on input "text" at bounding box center [839, 221] width 182 height 23
paste input "www.coconutcreekmazda.com/"
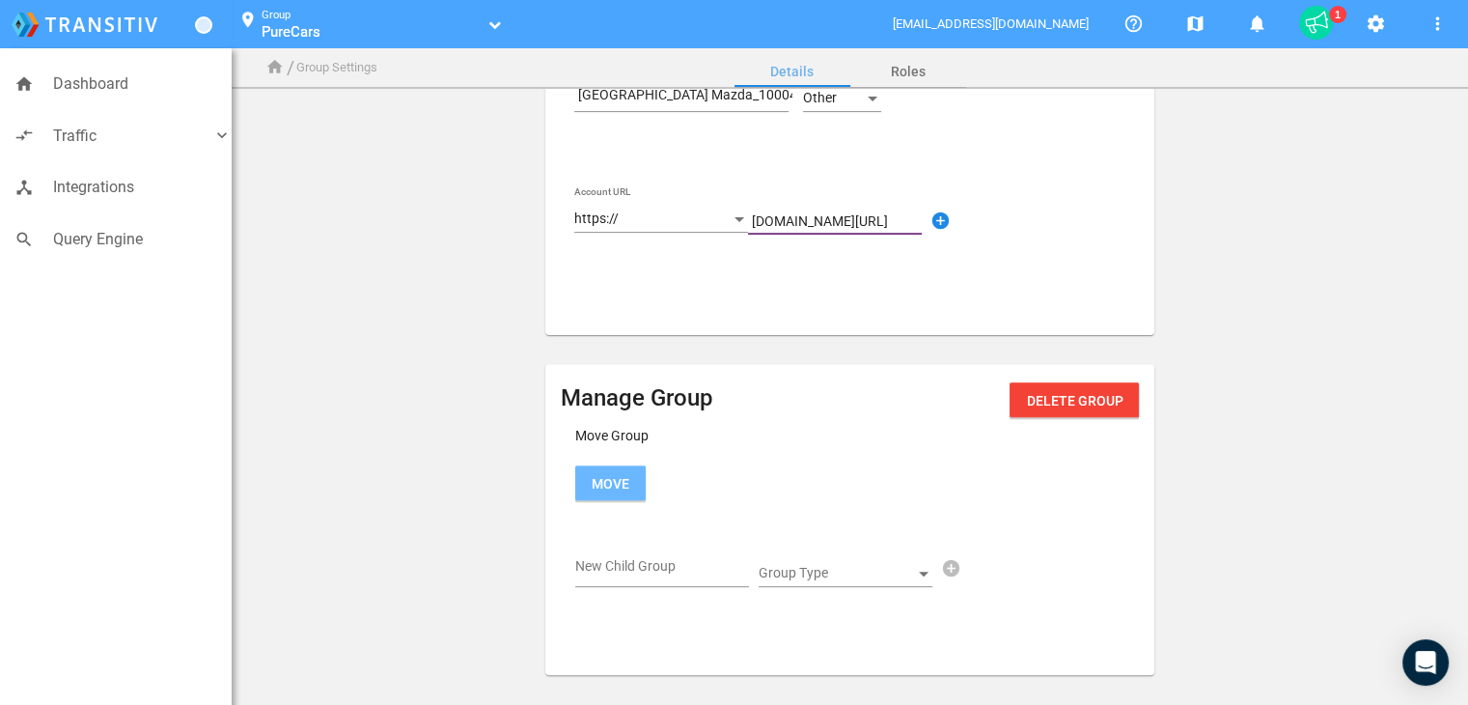
type input "www.coconutcreekmazda.com/"
click at [819, 279] on div "Coconut Creek Mazda_100049717 Account Name Other Account Type Account URL https…" at bounding box center [735, 192] width 322 height 228
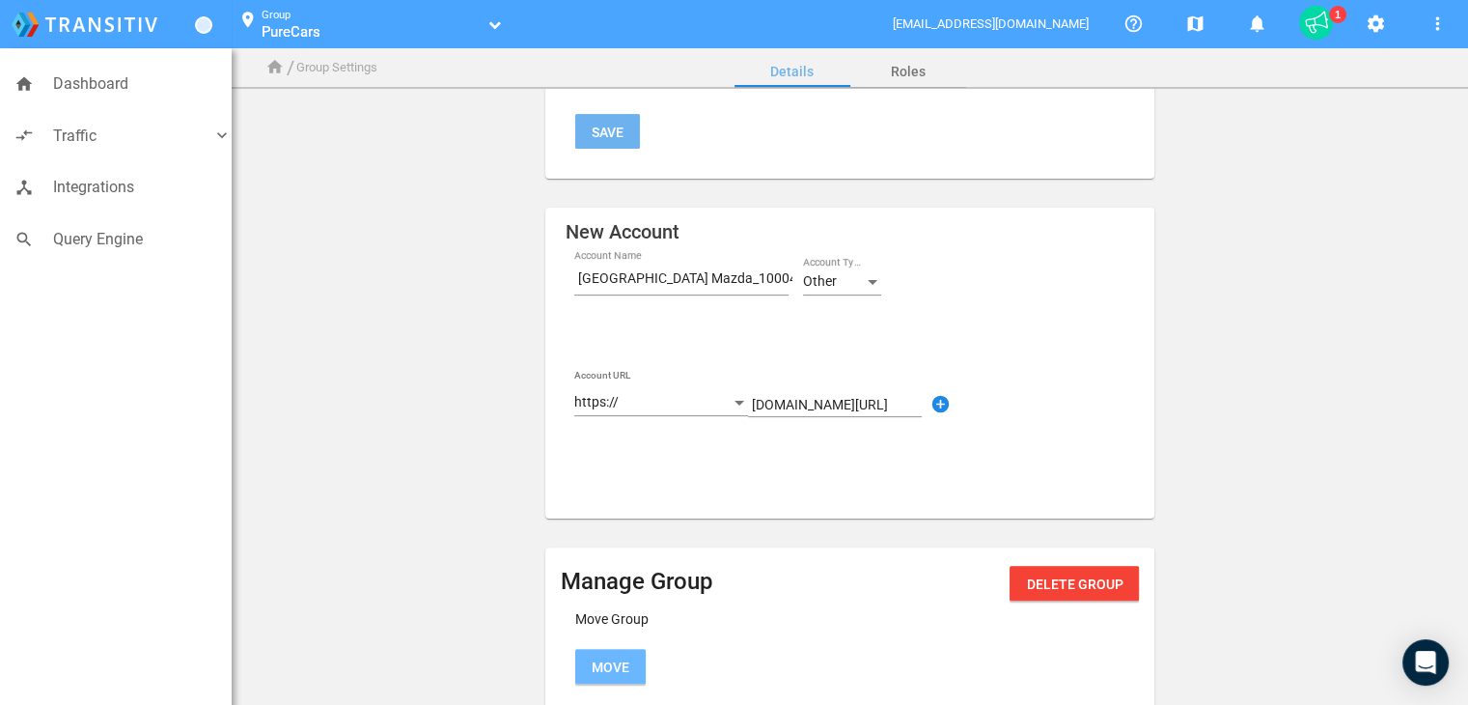
scroll to position [366, 0]
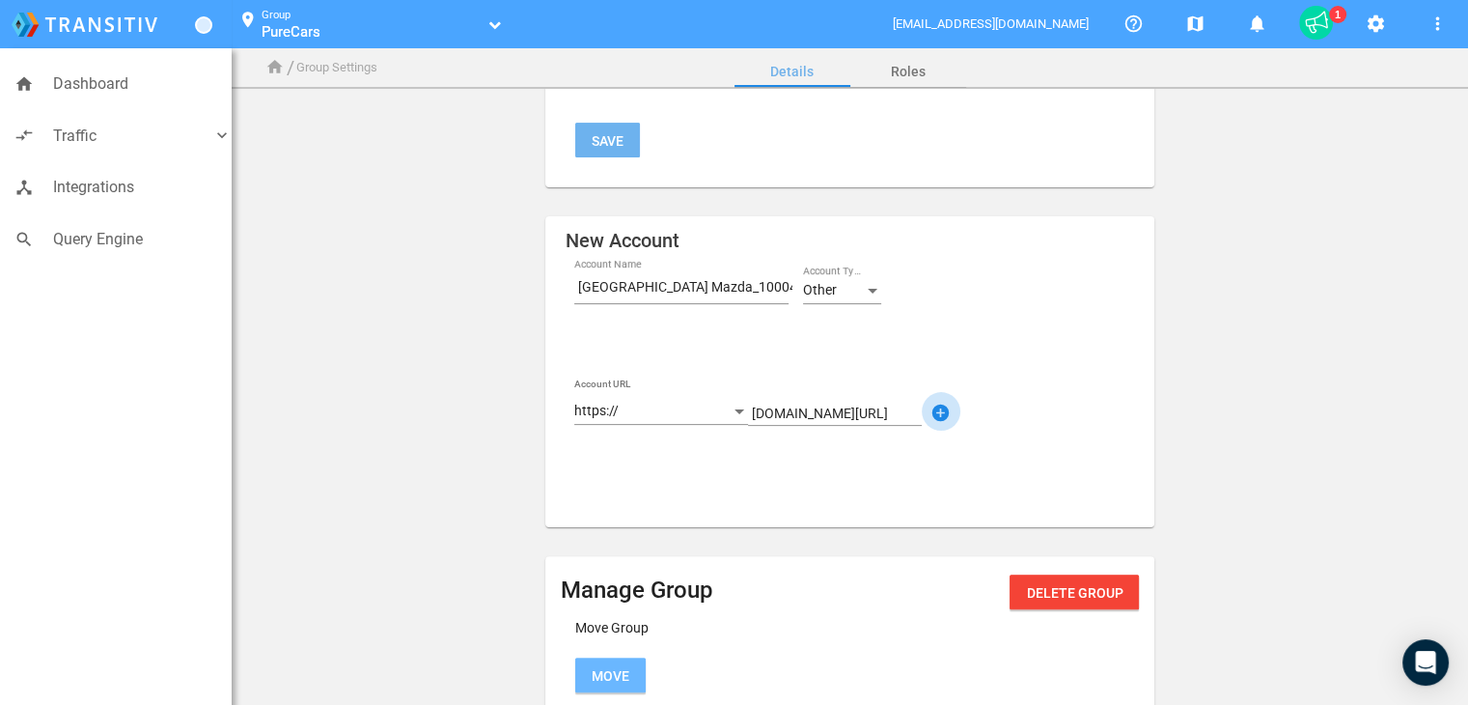
click at [942, 413] on mat-icon "add_circle" at bounding box center [941, 413] width 23 height 23
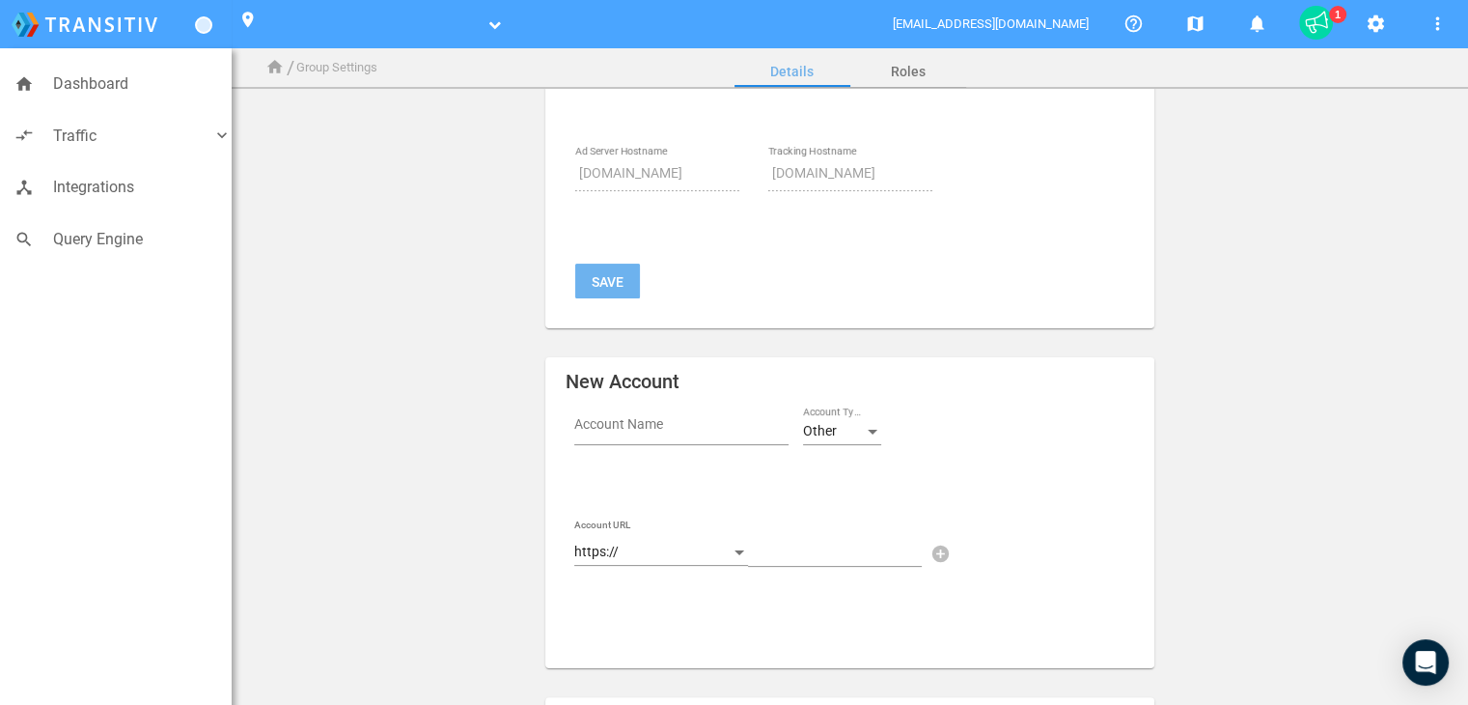
scroll to position [0, 0]
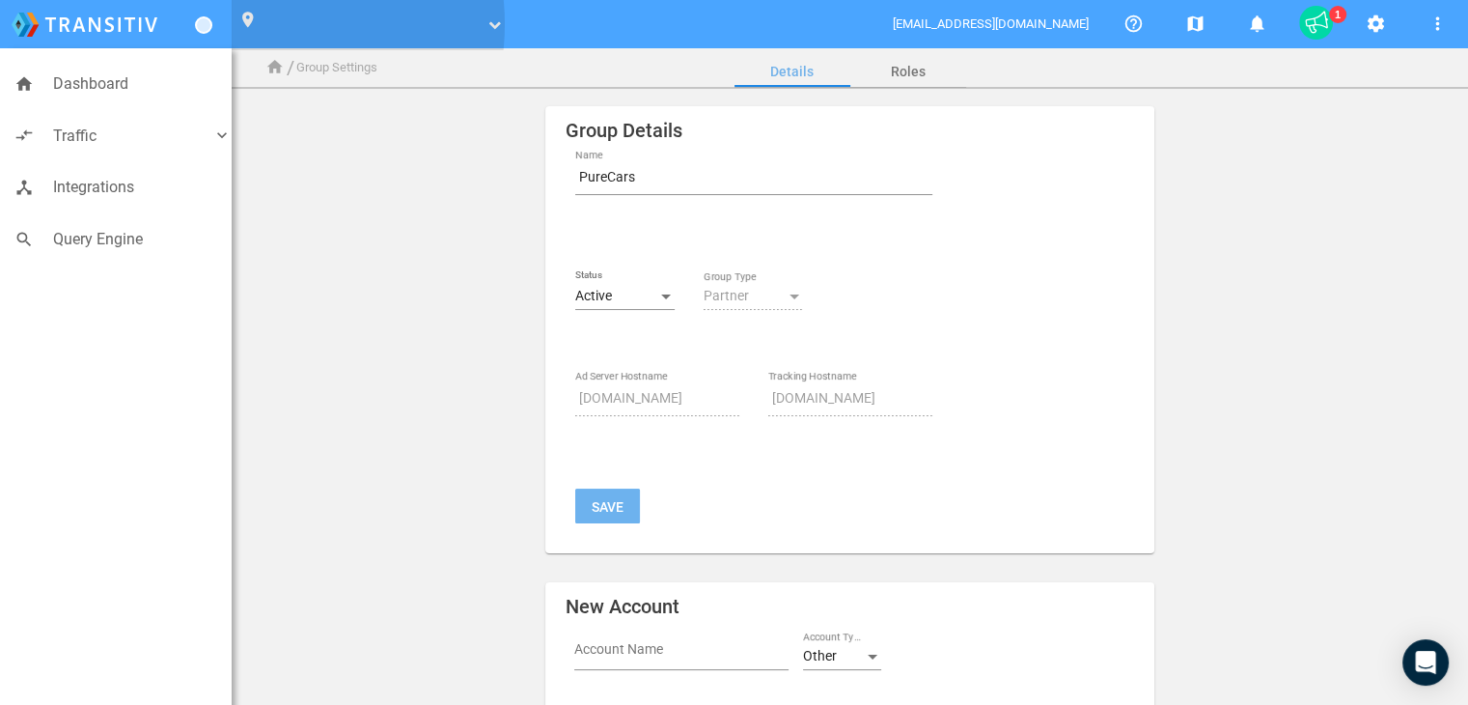
click at [263, 24] on ul "text" at bounding box center [373, 31] width 222 height 18
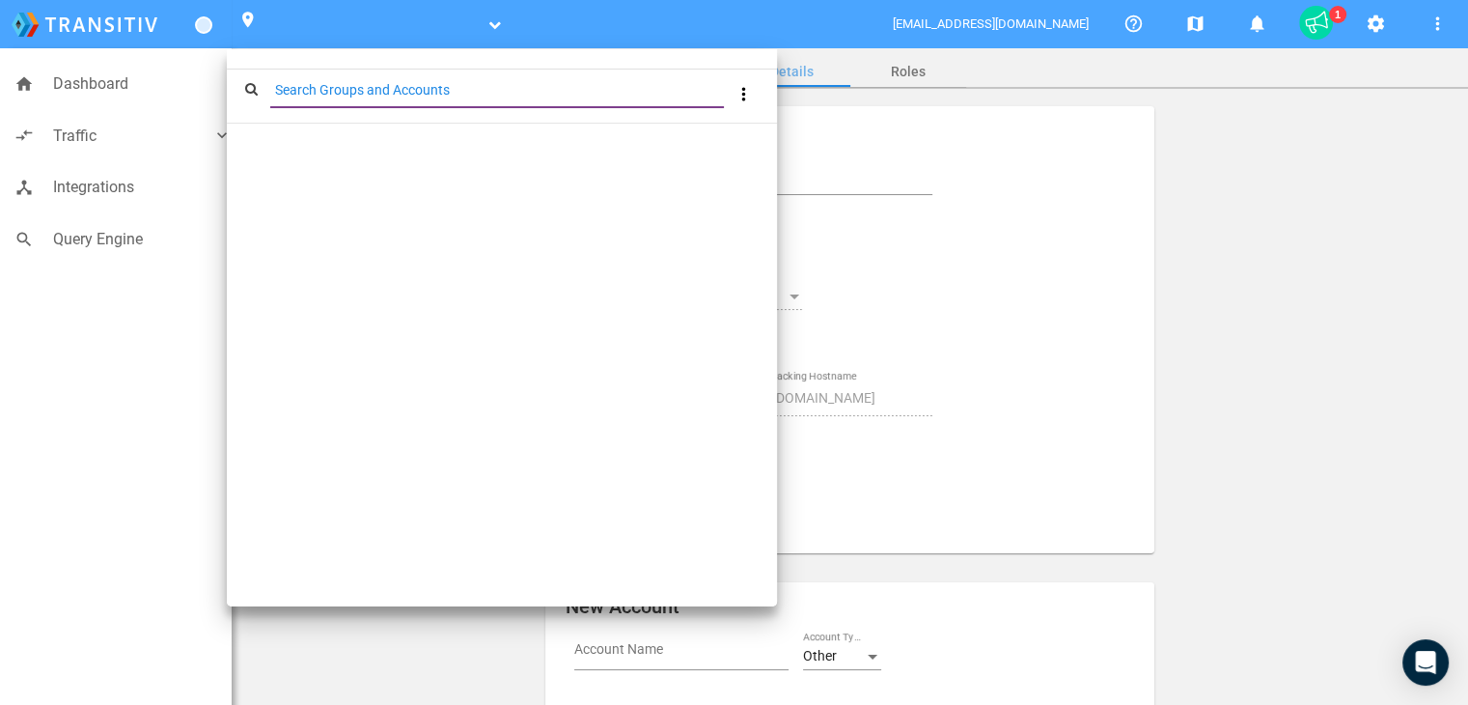
click at [216, 357] on div at bounding box center [734, 352] width 1468 height 705
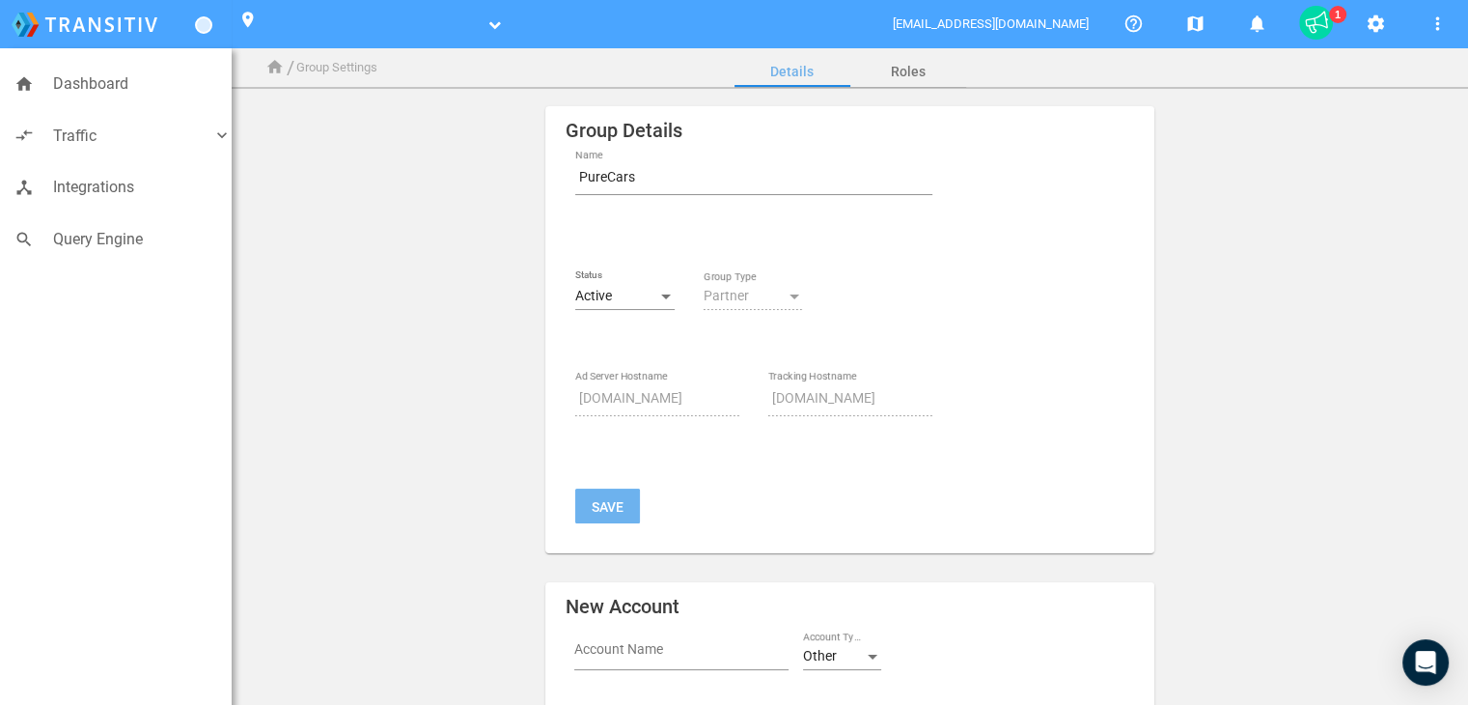
click at [351, 238] on app-group-management "Group Details PureCars Name Status Active Partner Group Type srv.purecars.com A…" at bounding box center [850, 672] width 1204 height 1133
click at [88, 76] on span "Dashboard" at bounding box center [142, 83] width 179 height 25
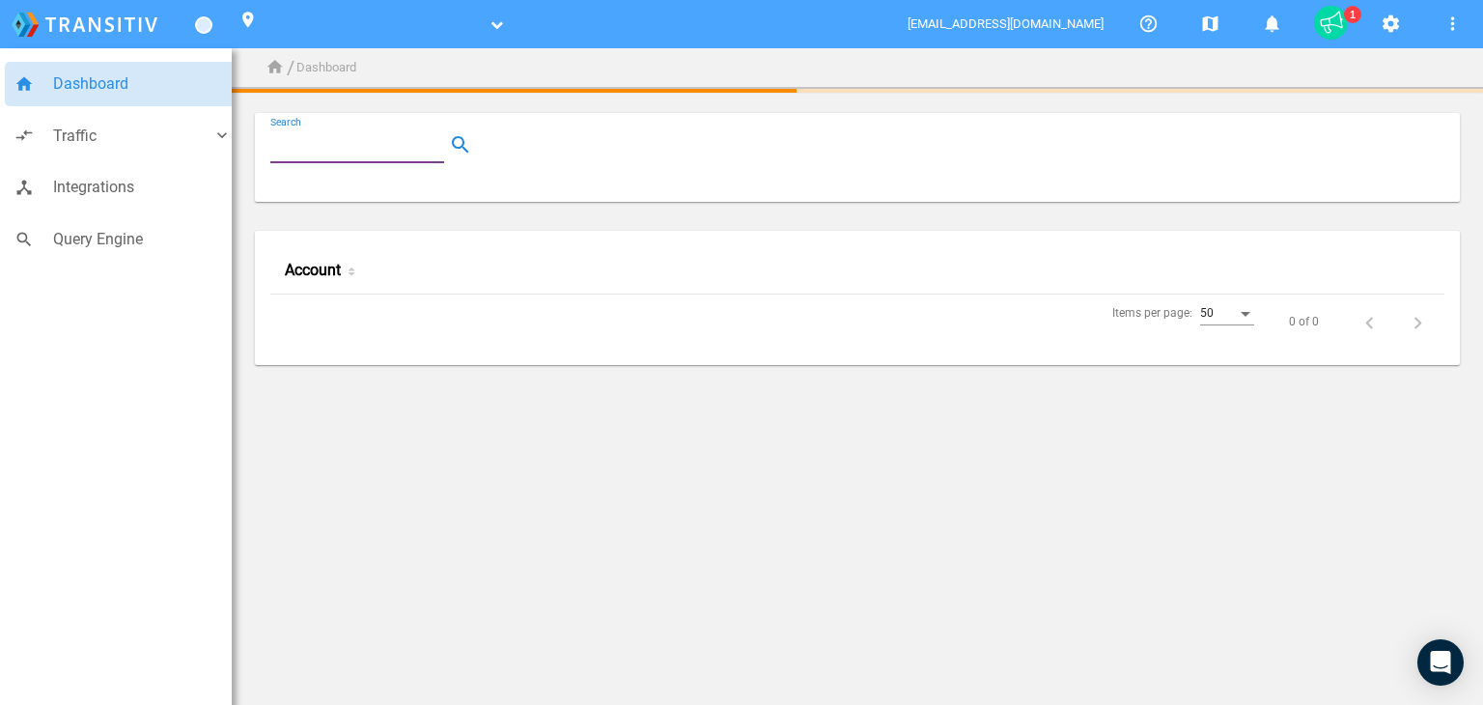
click at [355, 148] on input "Search" at bounding box center [361, 144] width 182 height 23
paste input "100049717"
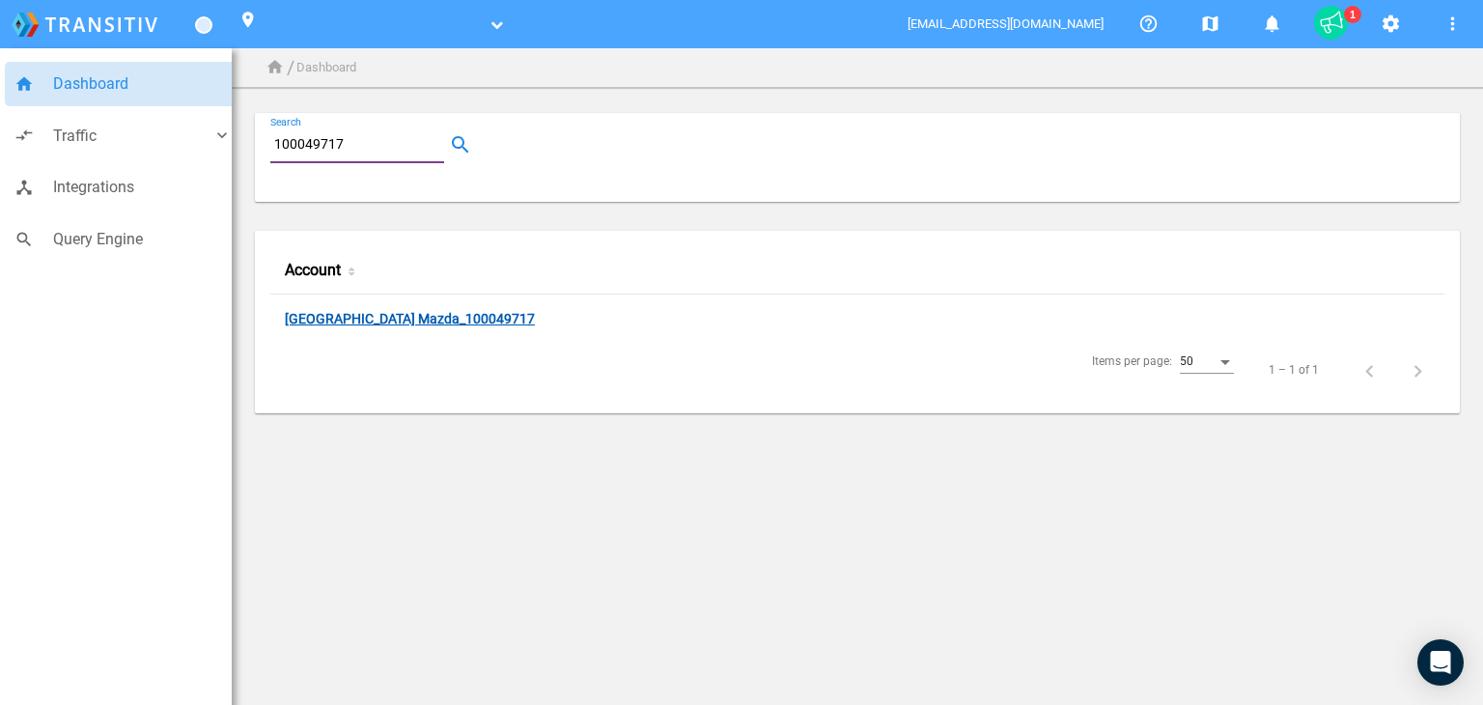
type input "100049717"
click at [390, 319] on link "Coconut Creek Mazda_100049717" at bounding box center [410, 320] width 250 height 18
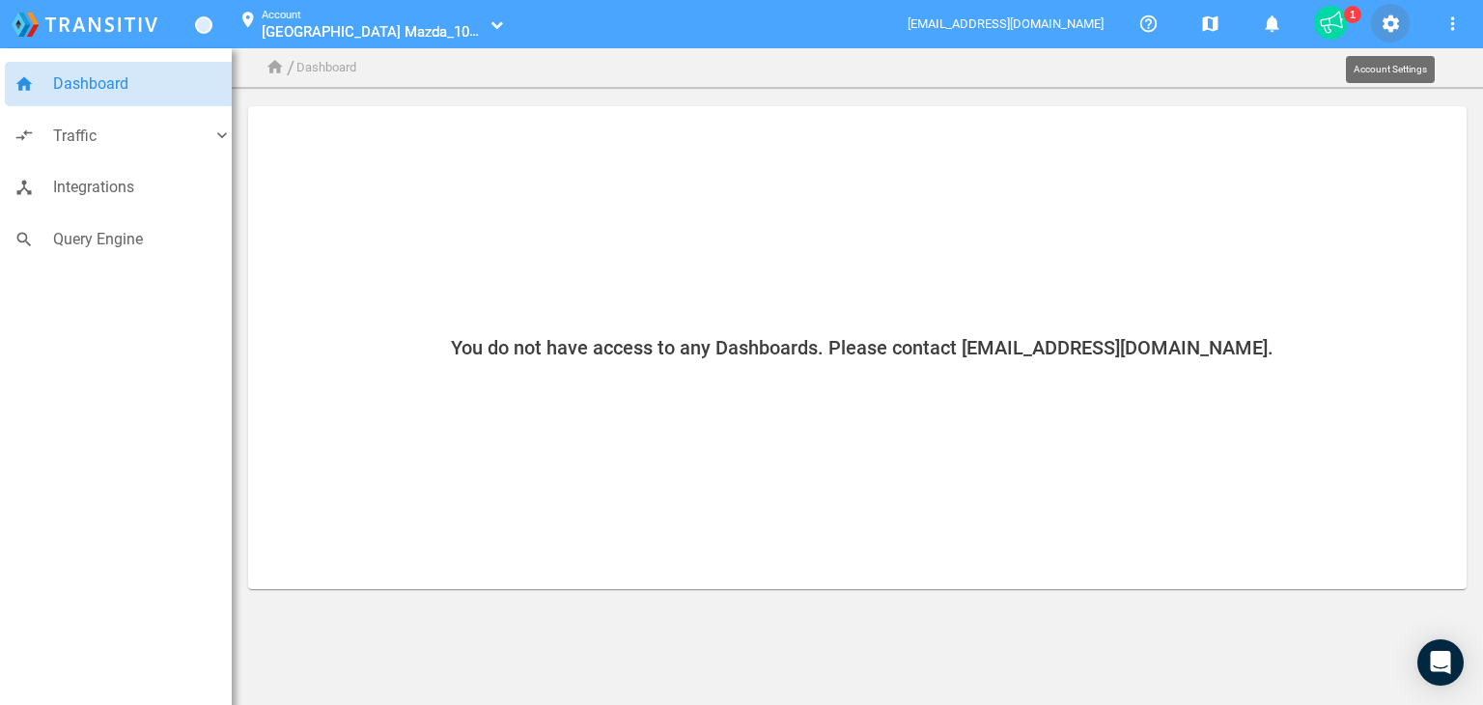
click at [1386, 25] on mat-icon "settings" at bounding box center [1390, 24] width 23 height 23
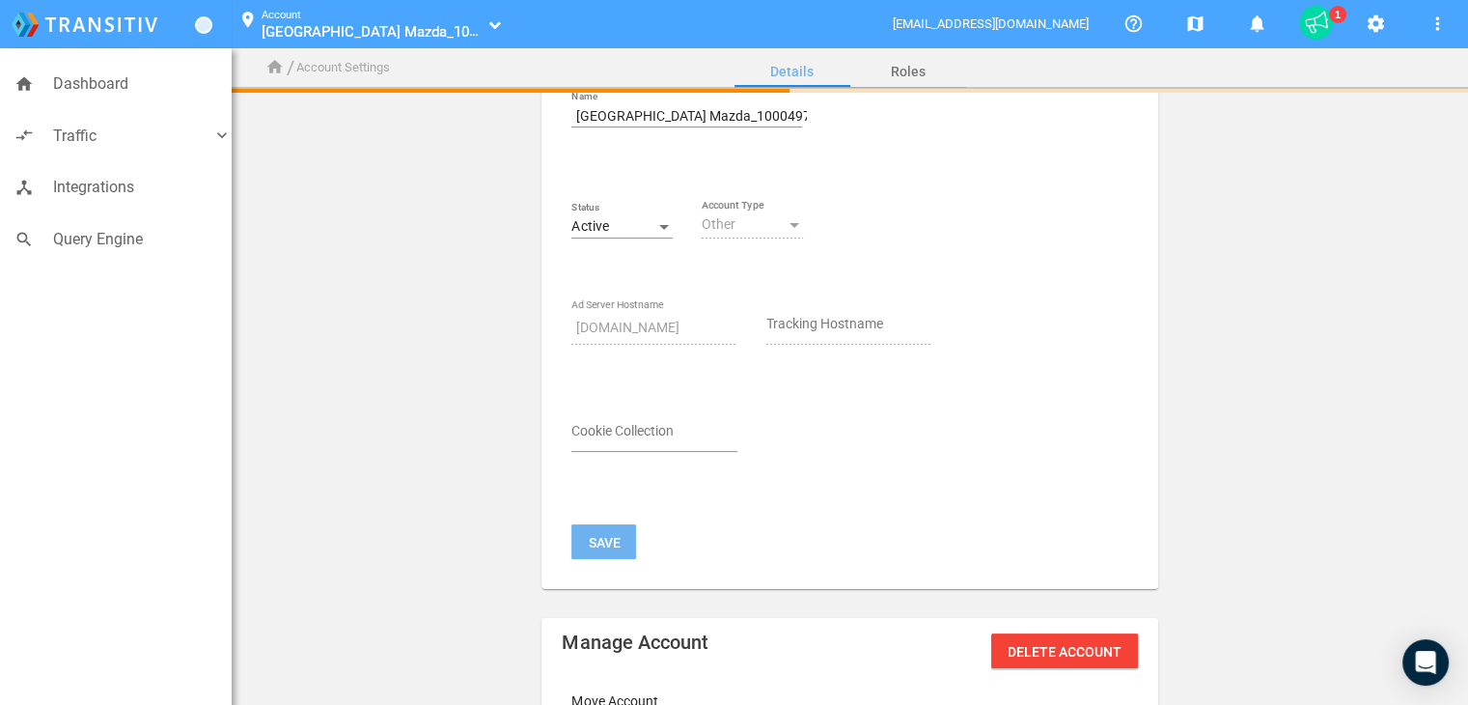
scroll to position [97, 0]
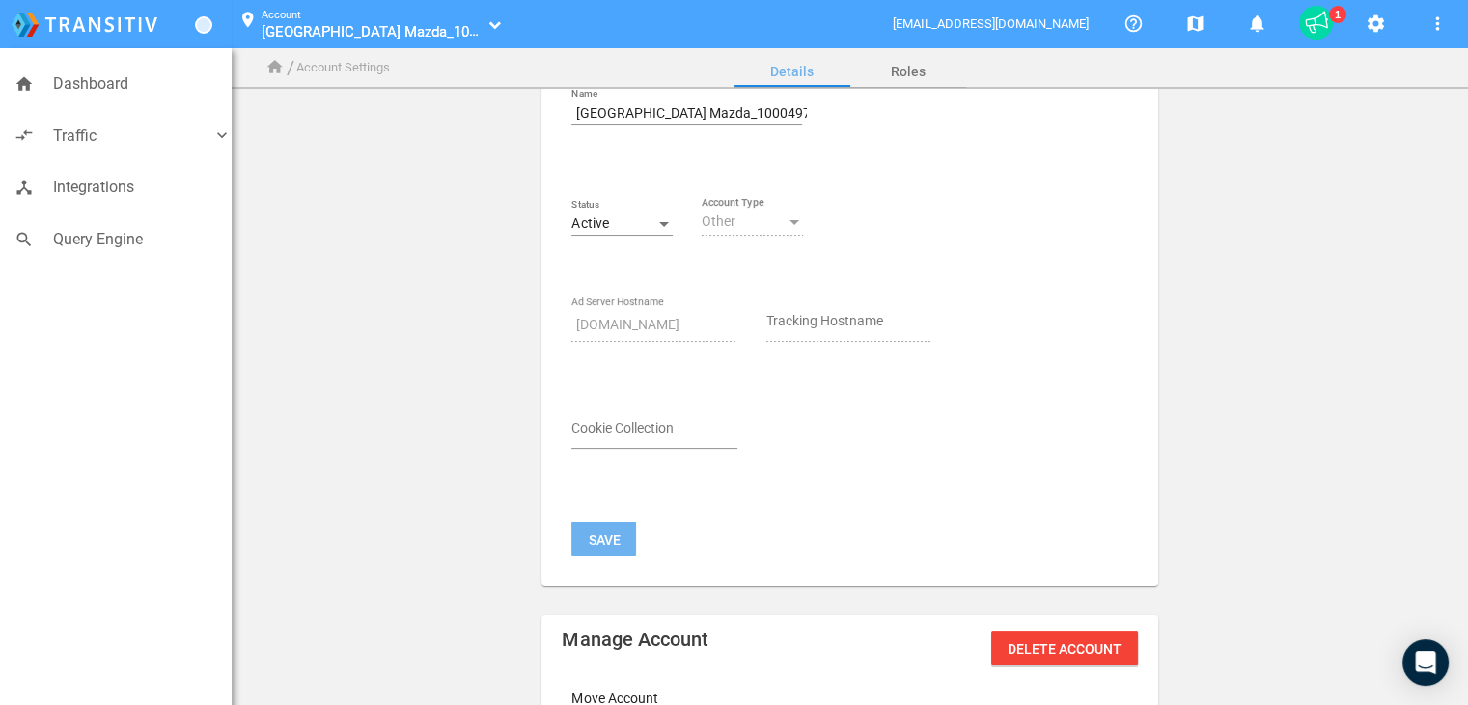
click at [626, 426] on input "Cookie Collection" at bounding box center [655, 432] width 166 height 23
paste input "_pcUID"
type input "_pcUID"
click at [602, 541] on div "Name Coconut Creek Mazda_100049717 Status Active Other Account Type srv.purecar…" at bounding box center [752, 320] width 390 height 499
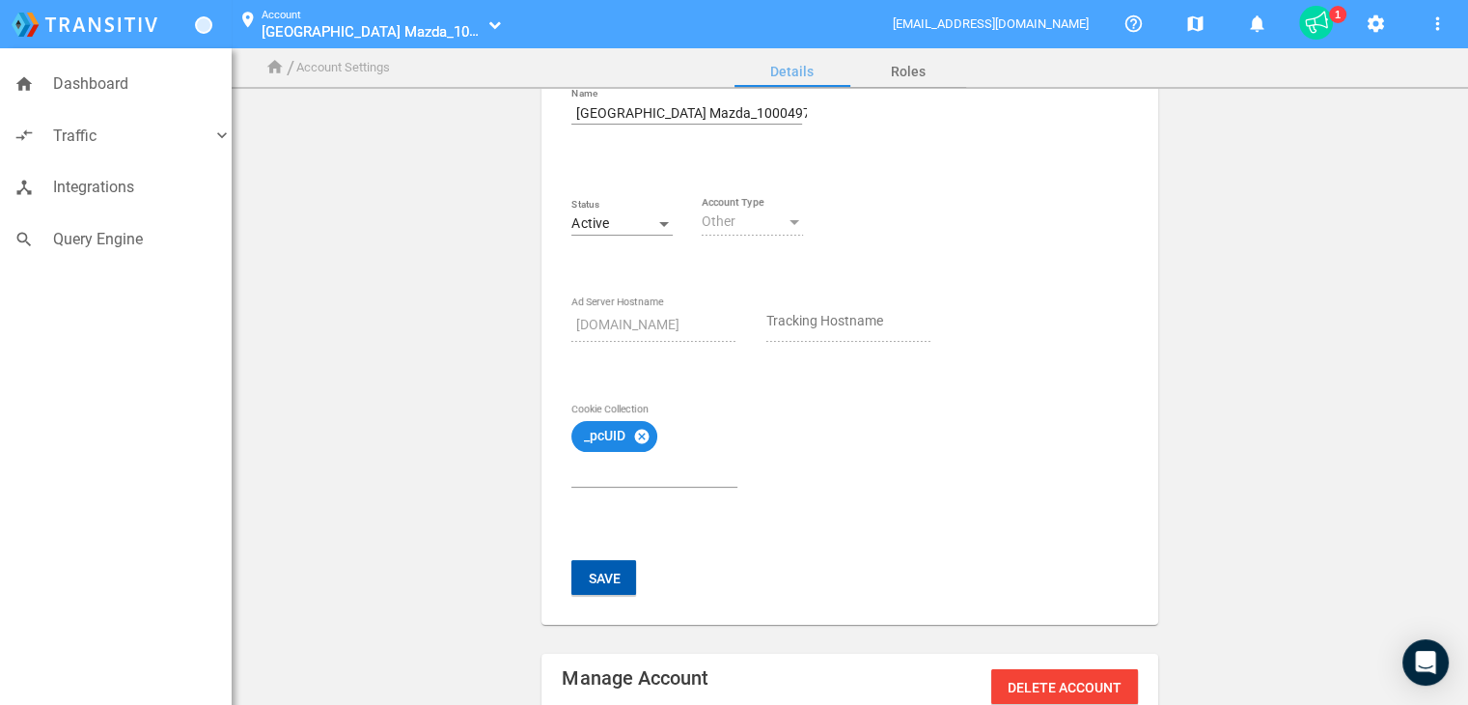
click at [595, 578] on button "Save" at bounding box center [604, 577] width 65 height 35
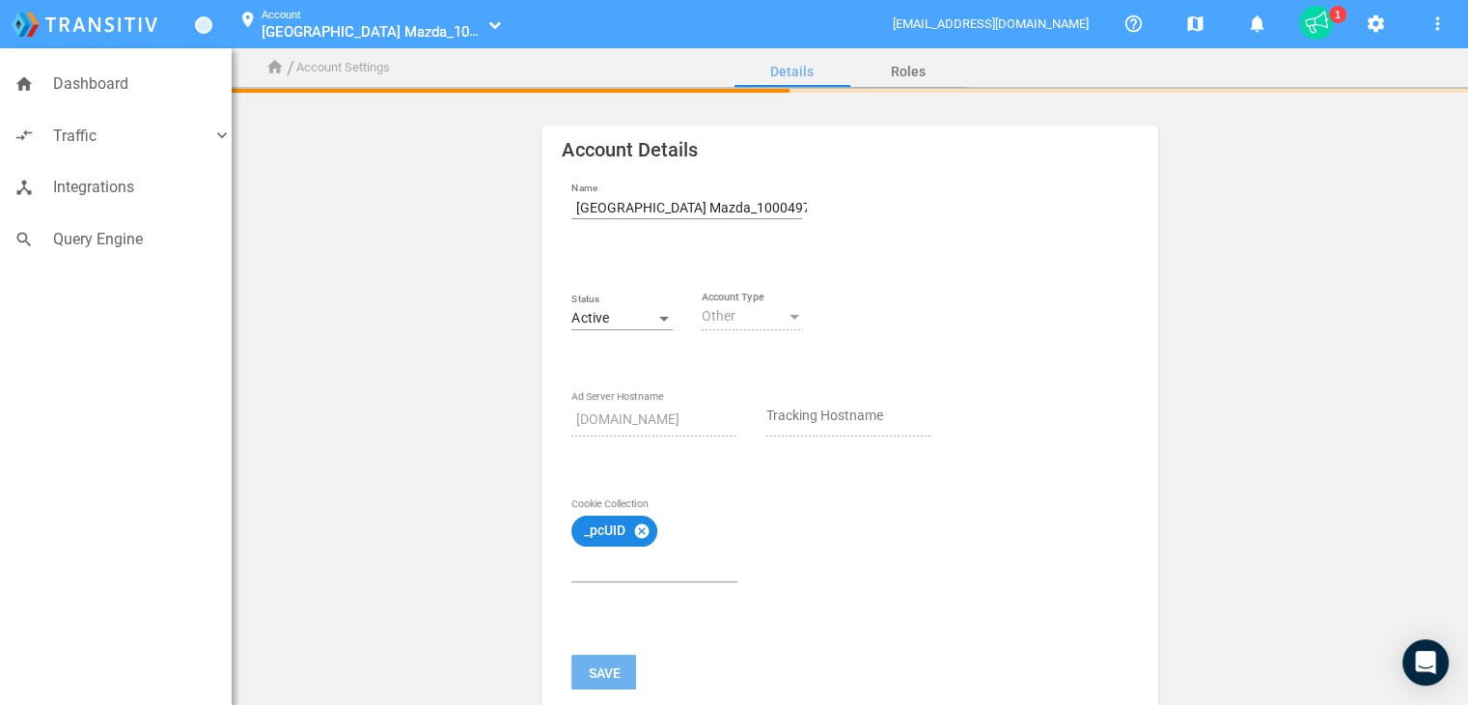
scroll to position [0, 0]
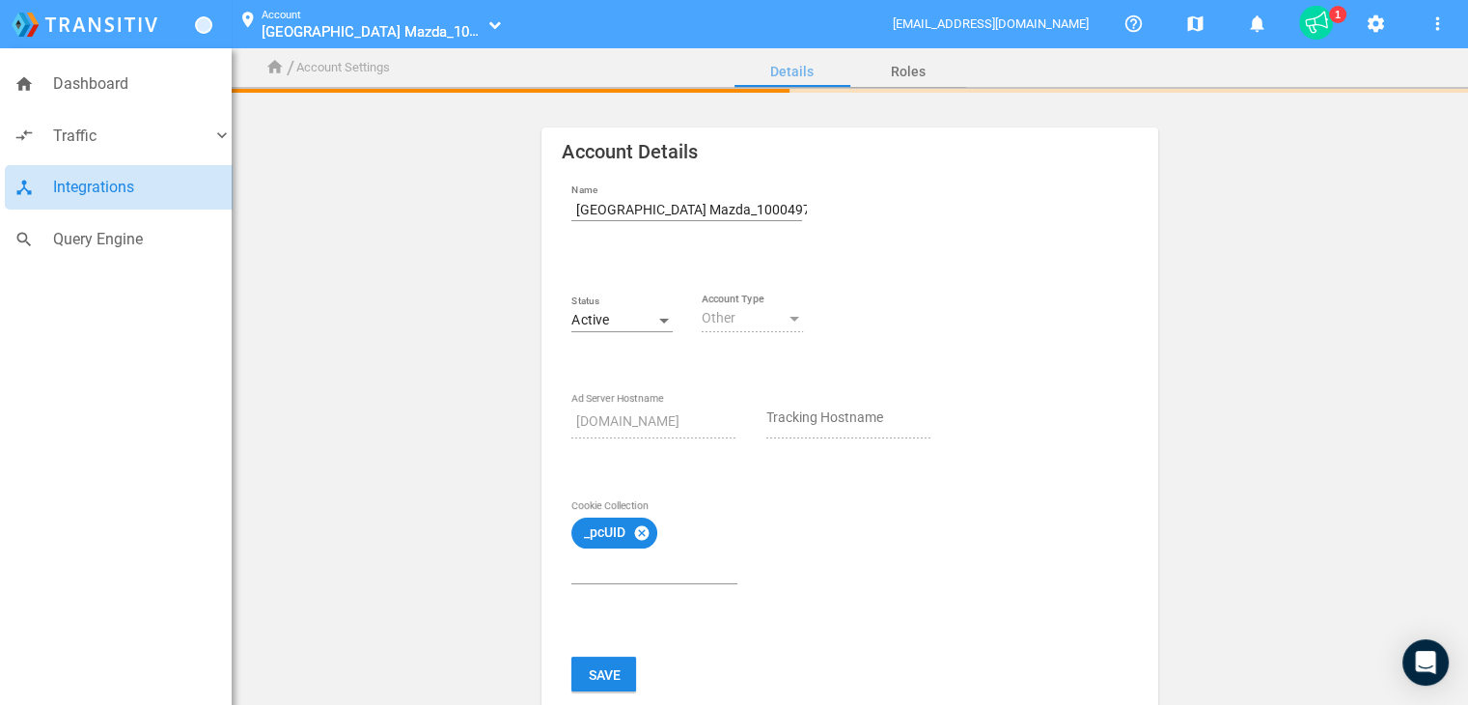
click at [112, 196] on span "Integrations" at bounding box center [142, 187] width 179 height 25
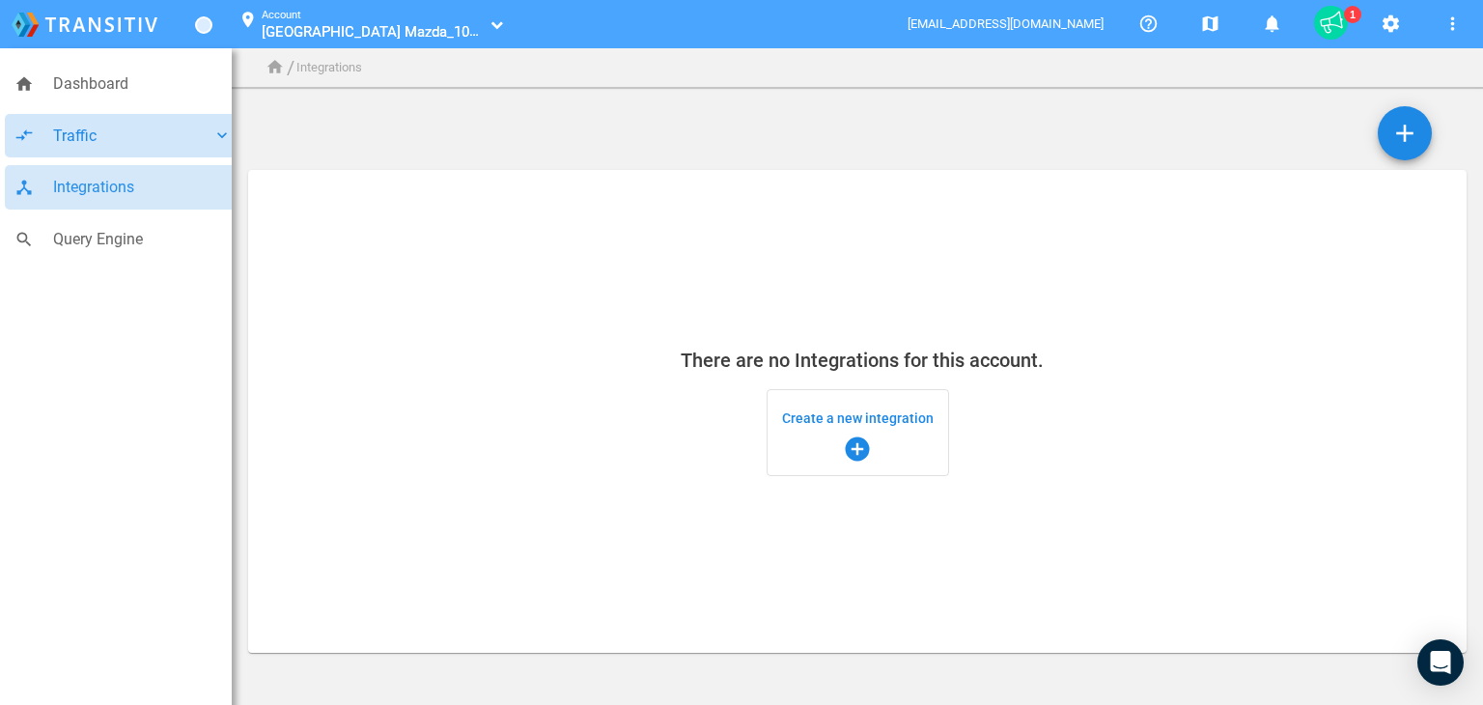
click at [104, 137] on span "Traffic" at bounding box center [132, 136] width 159 height 25
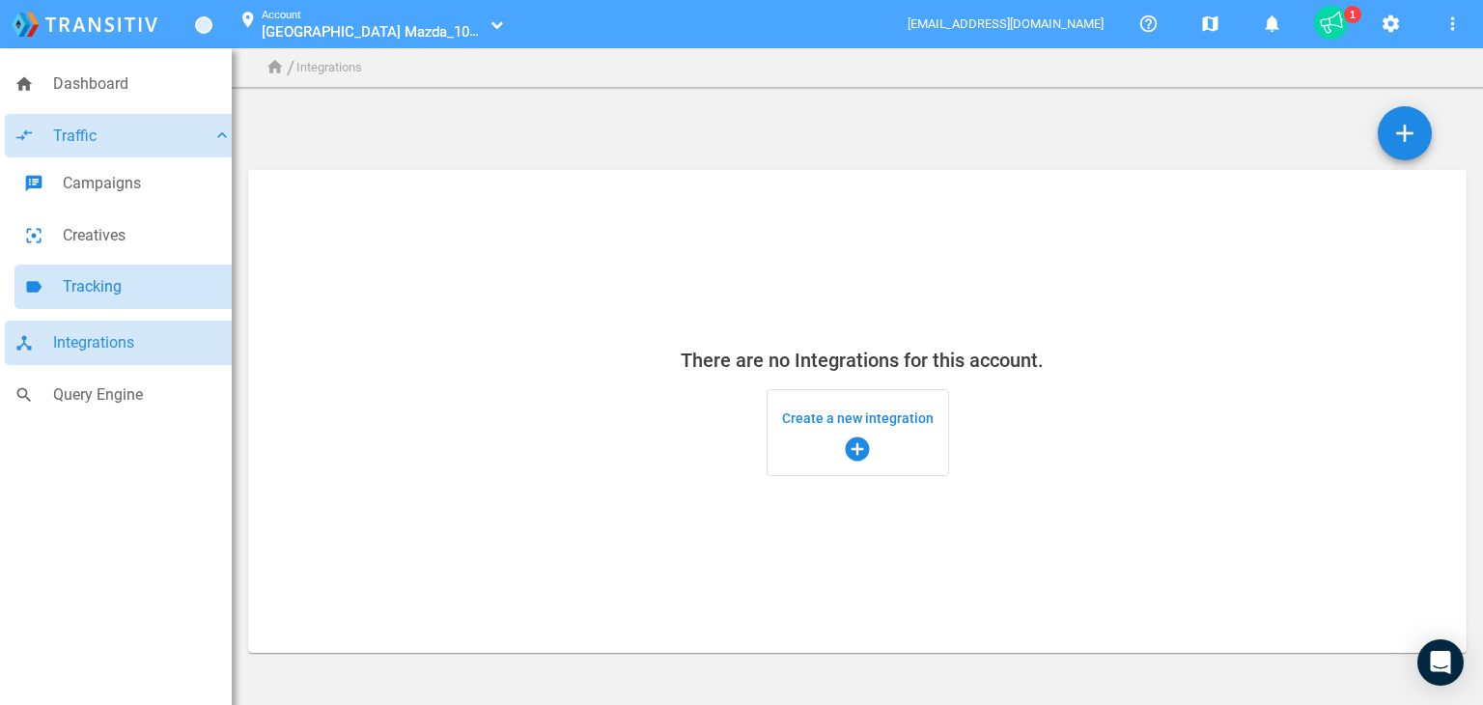
click at [97, 287] on span "Tracking" at bounding box center [147, 286] width 169 height 25
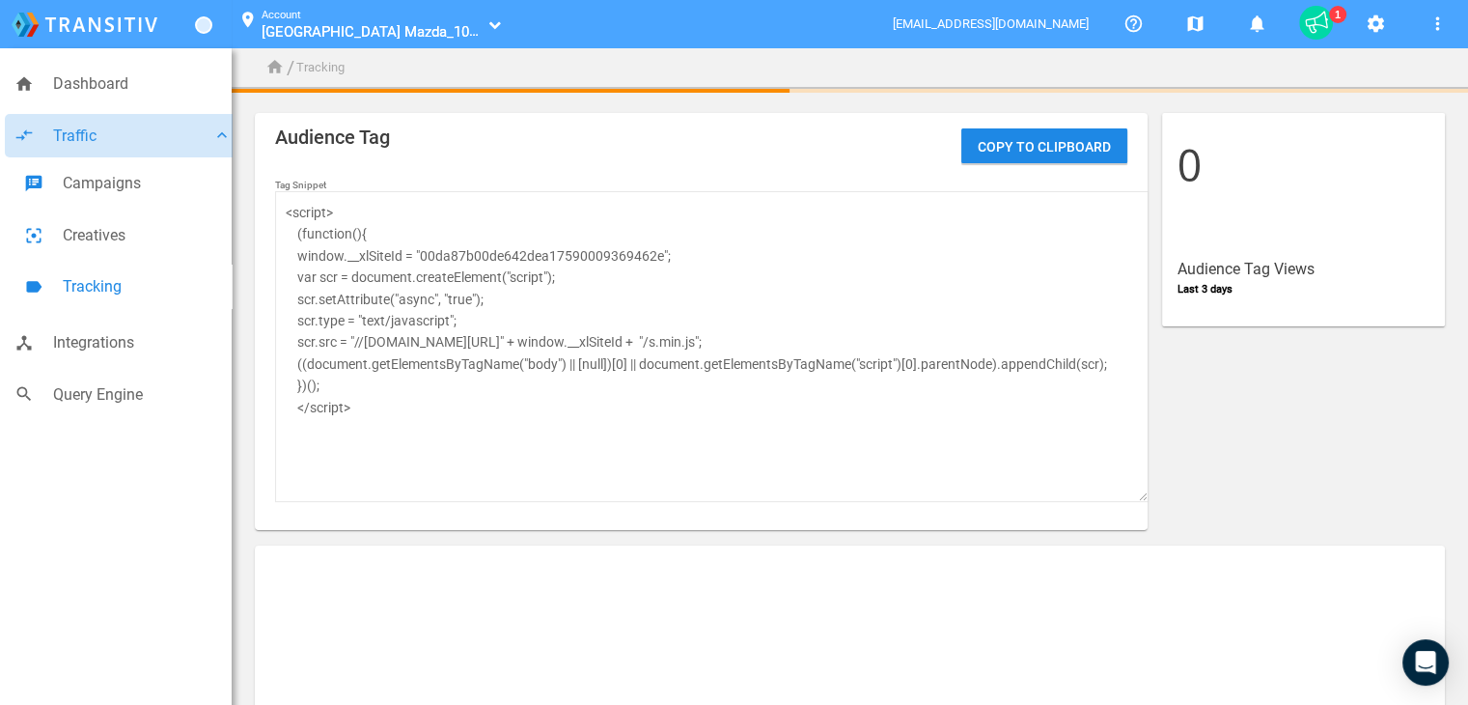
drag, startPoint x: 664, startPoint y: 255, endPoint x: 425, endPoint y: 260, distance: 239.5
click at [425, 260] on textarea "<script> (function(){ window.__xlSiteId = "00da87b00de642dea17590009369462e"; v…" at bounding box center [712, 346] width 874 height 311
